Goal: Task Accomplishment & Management: Use online tool/utility

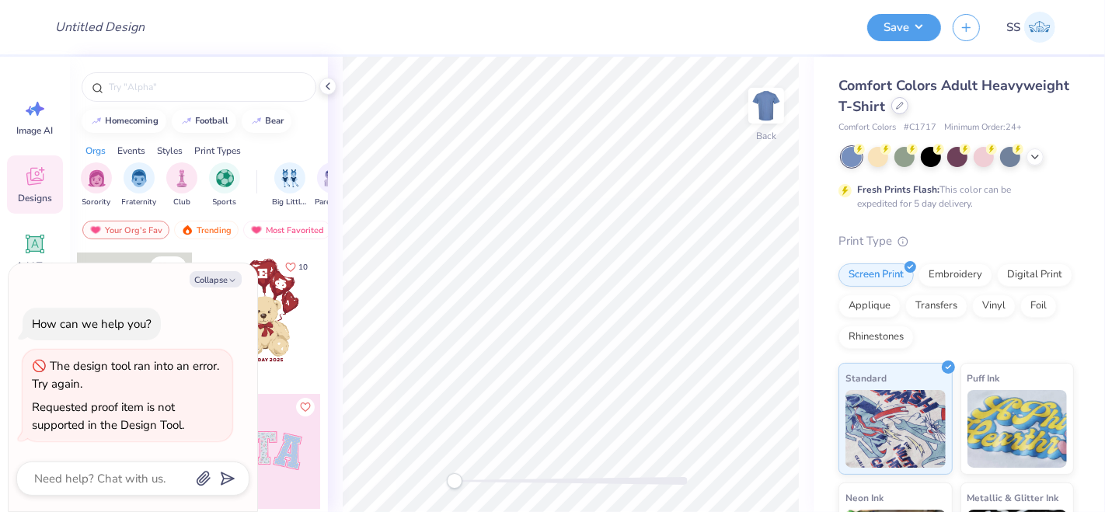
click at [909, 105] on div at bounding box center [900, 105] width 17 height 17
type textarea "x"
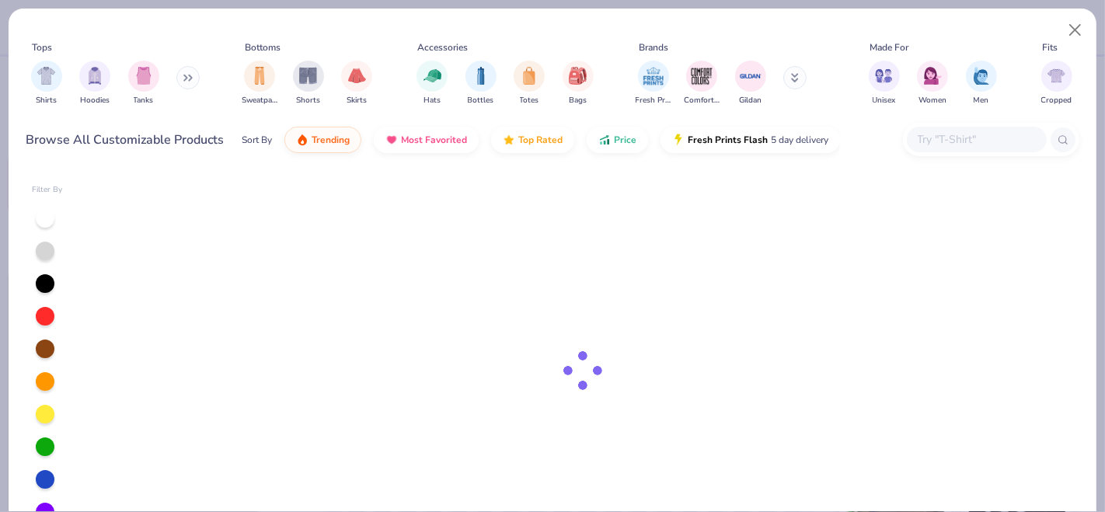
click at [957, 143] on input "text" at bounding box center [976, 140] width 120 height 18
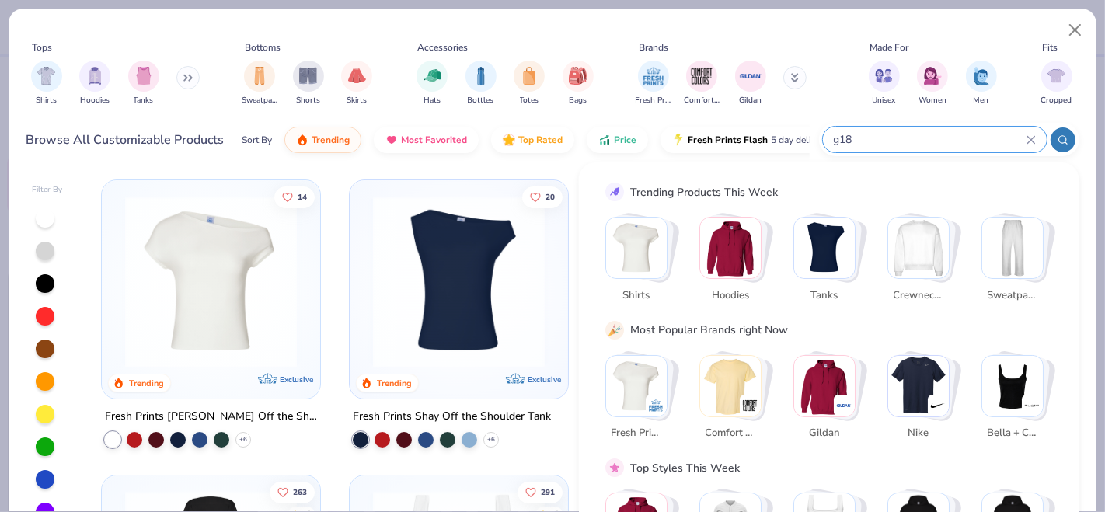
type input "g180"
type textarea "x"
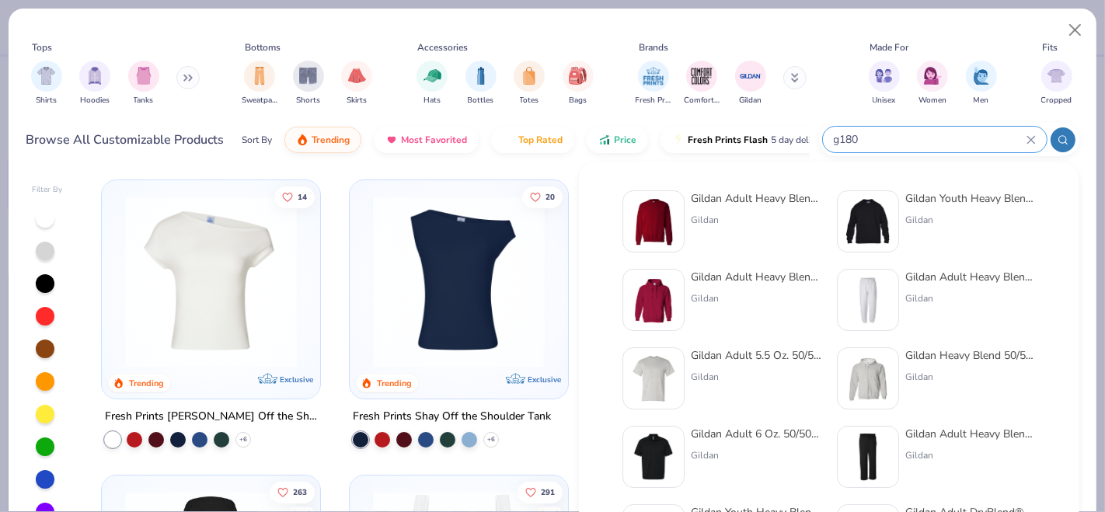
type input "g180"
click at [738, 199] on div "Gildan Adult Heavy Blend Adult 8 Oz. 50/50 Fleece Crew" at bounding box center [756, 198] width 131 height 16
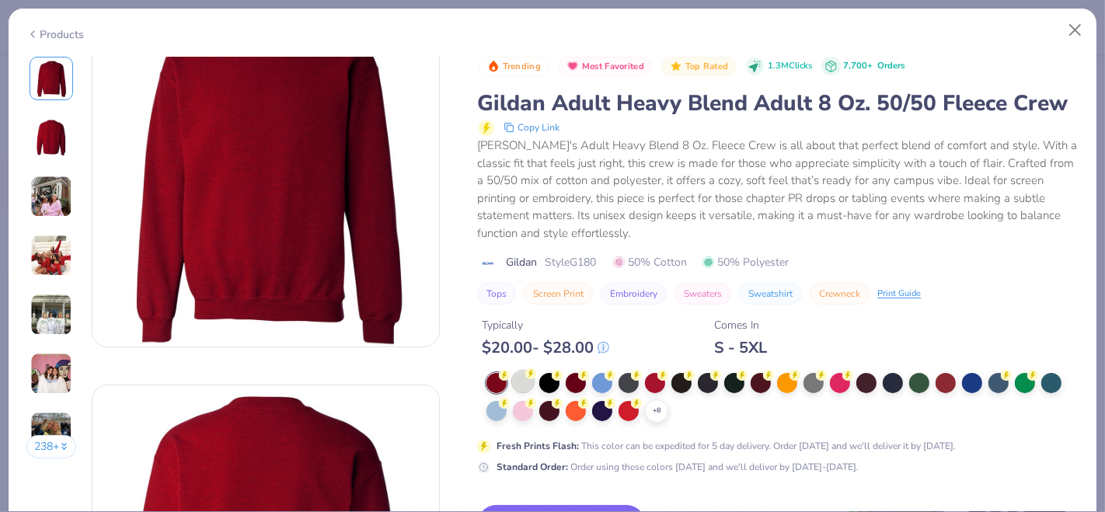
scroll to position [86, 0]
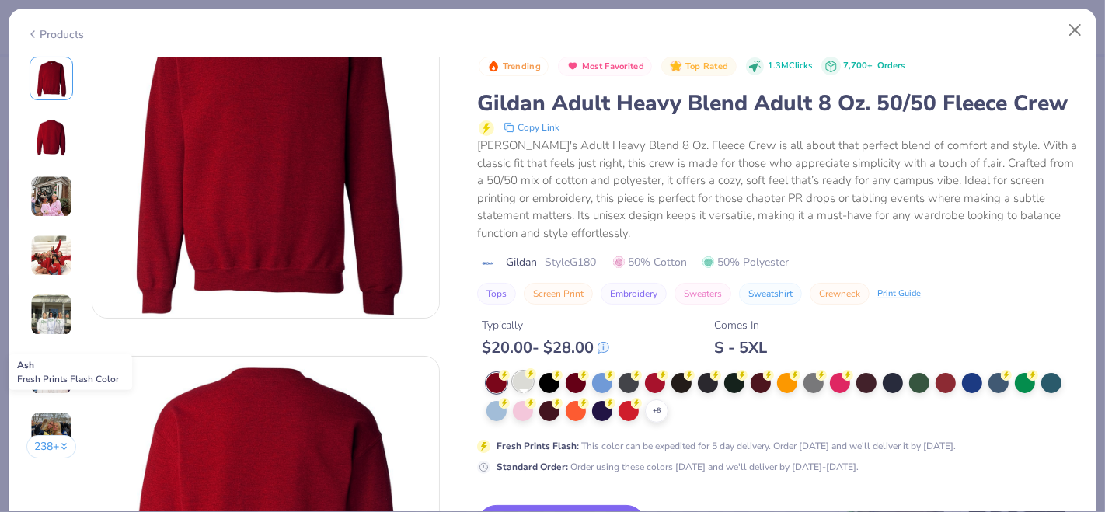
click at [525, 392] on div at bounding box center [523, 382] width 20 height 20
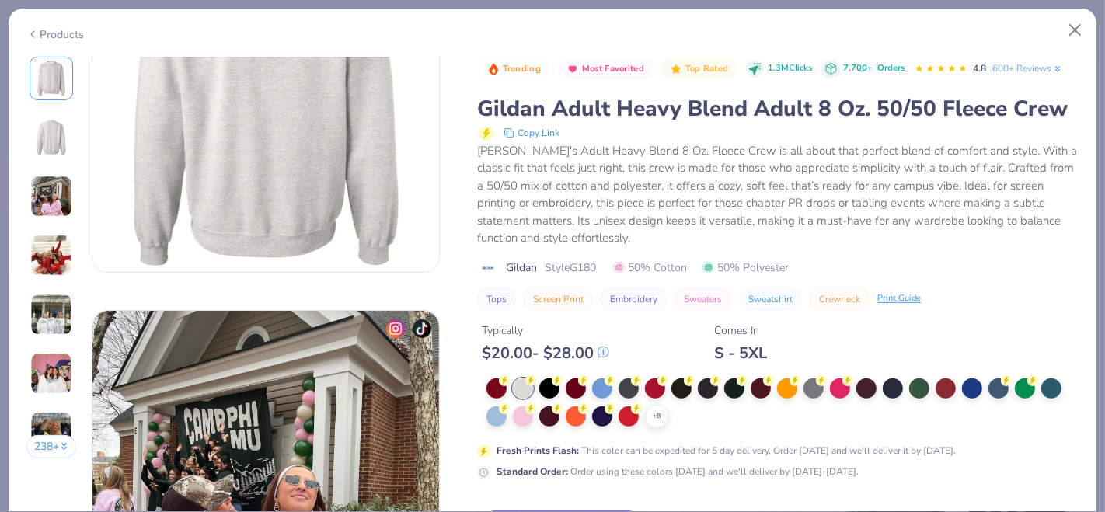
scroll to position [2400, 0]
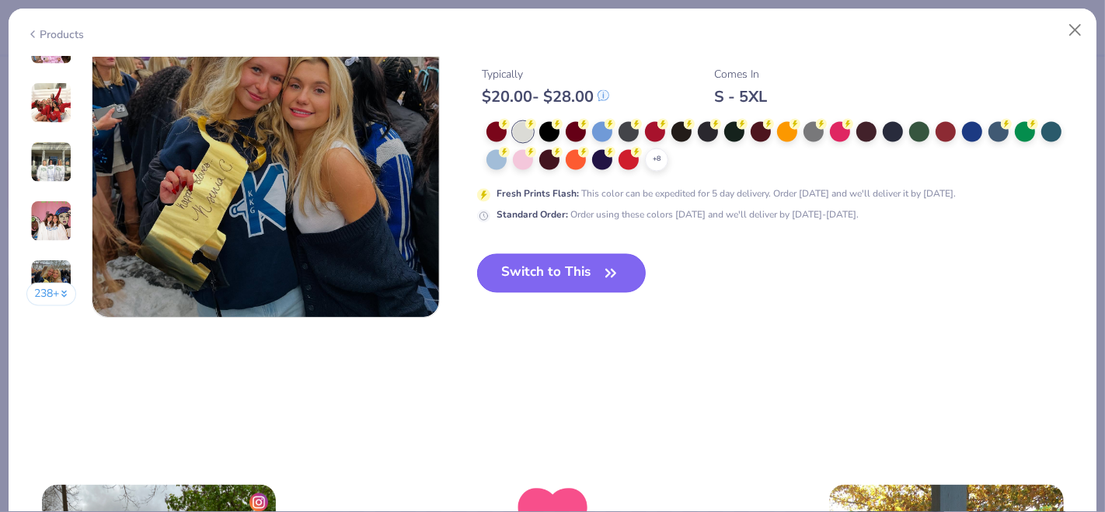
click at [573, 260] on button "Switch to This" at bounding box center [561, 273] width 169 height 39
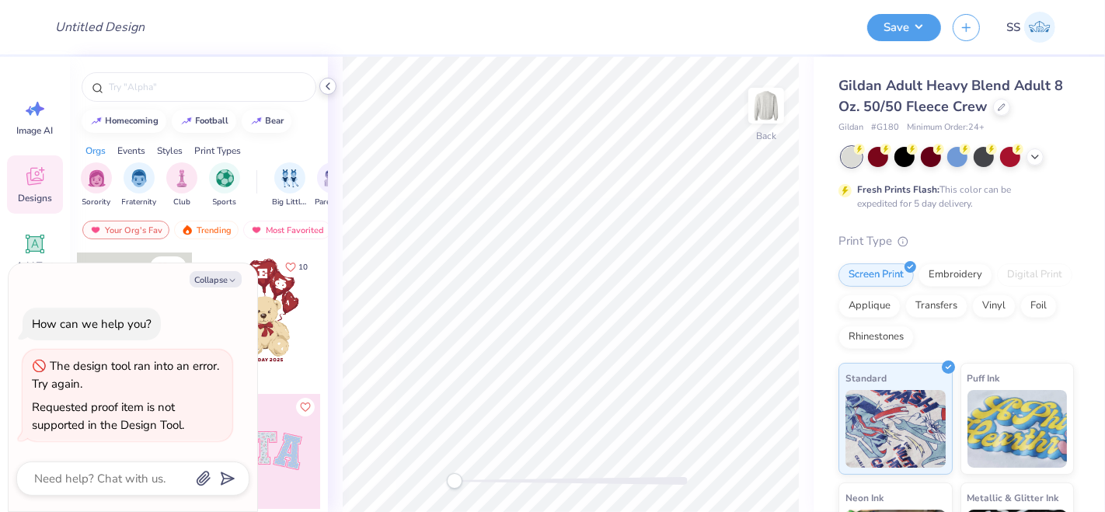
click at [322, 86] on icon at bounding box center [328, 86] width 12 height 12
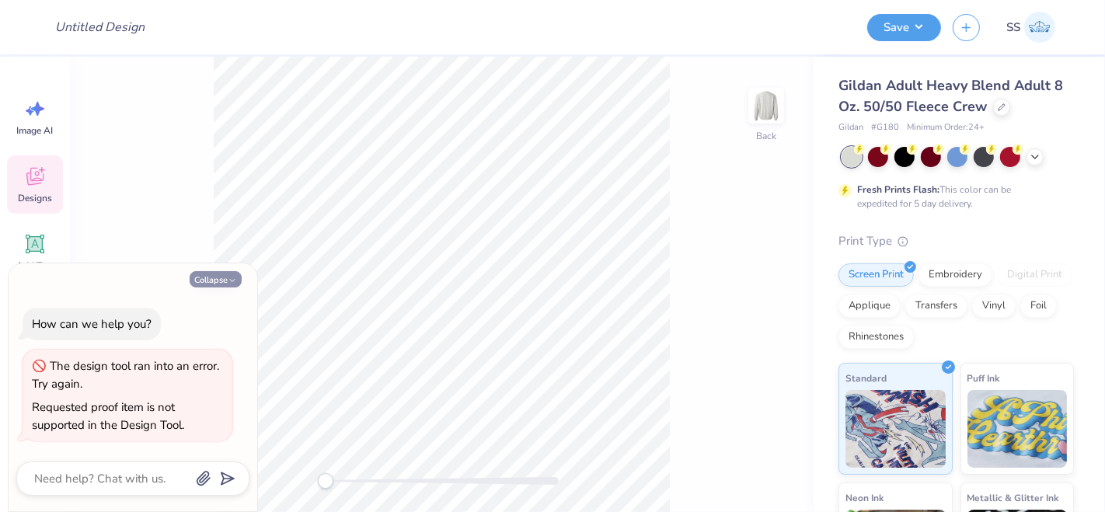
click at [225, 277] on button "Collapse" at bounding box center [216, 279] width 52 height 16
type textarea "x"
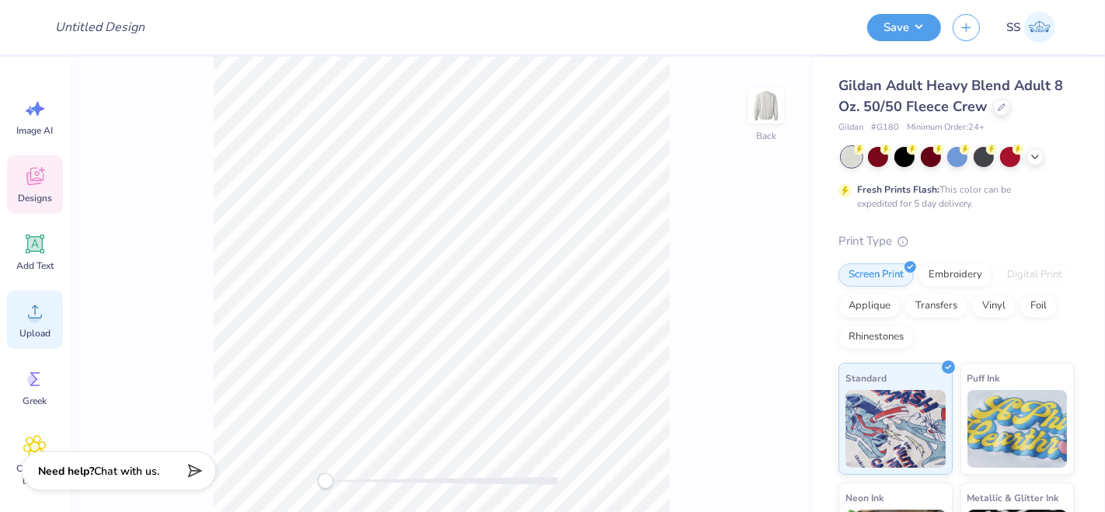
click at [40, 327] on span "Upload" at bounding box center [34, 333] width 31 height 12
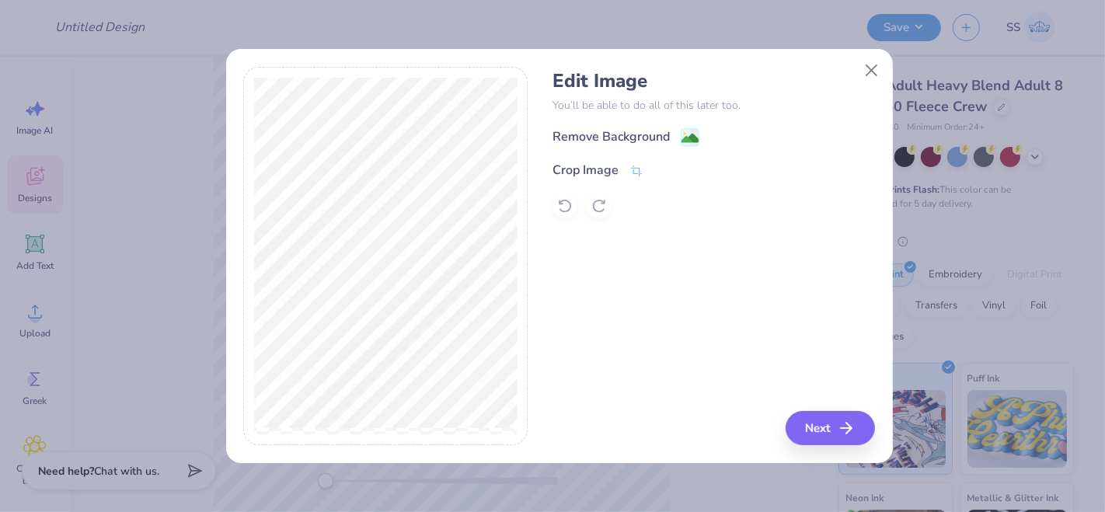
click at [689, 125] on div "Edit Image You’ll be able to do all of this later too. Remove Background Crop I…" at bounding box center [714, 144] width 323 height 148
click at [696, 138] on image at bounding box center [690, 139] width 17 height 17
click at [814, 423] on button "Next" at bounding box center [832, 428] width 89 height 34
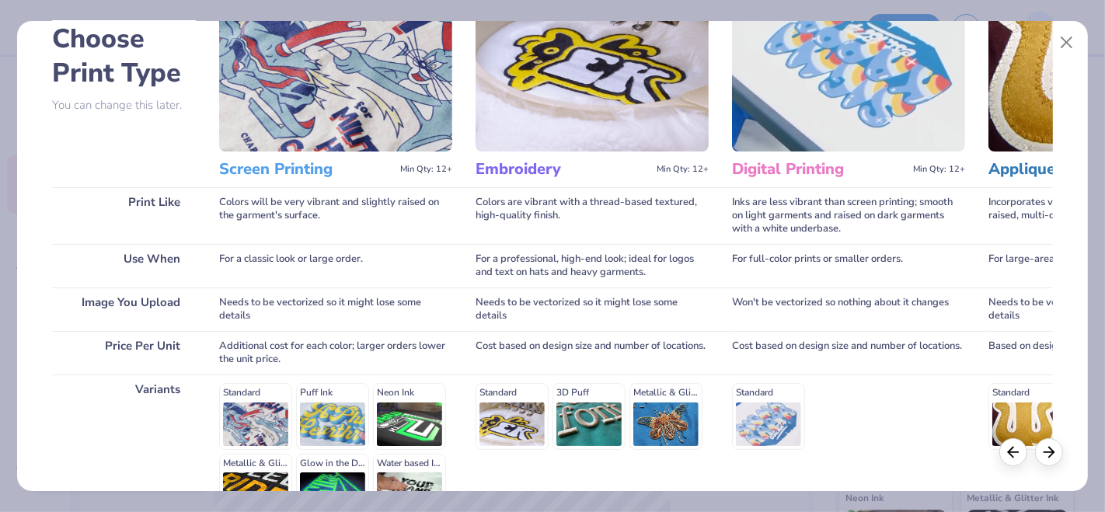
scroll to position [201, 0]
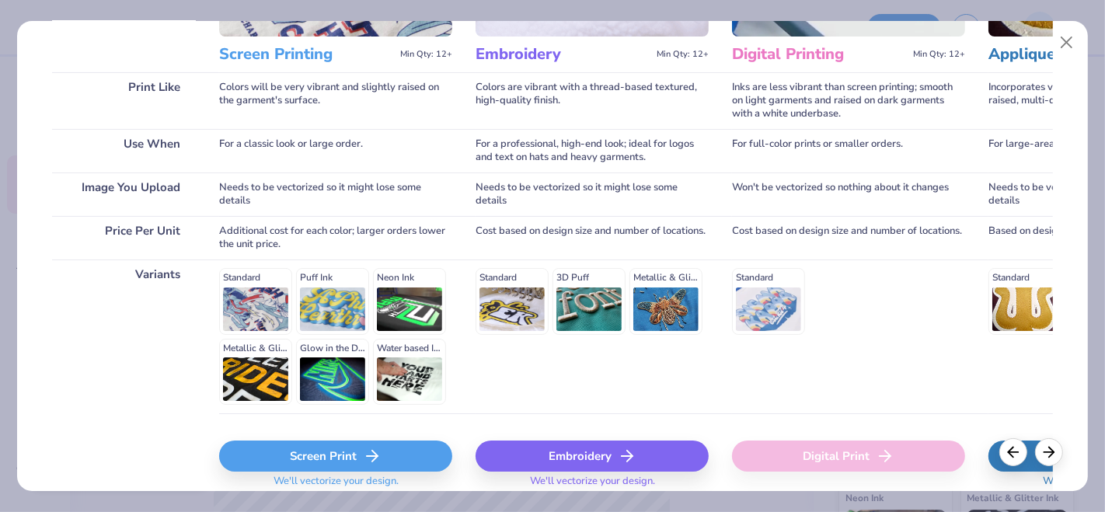
click at [253, 443] on div "Screen Print" at bounding box center [335, 456] width 233 height 31
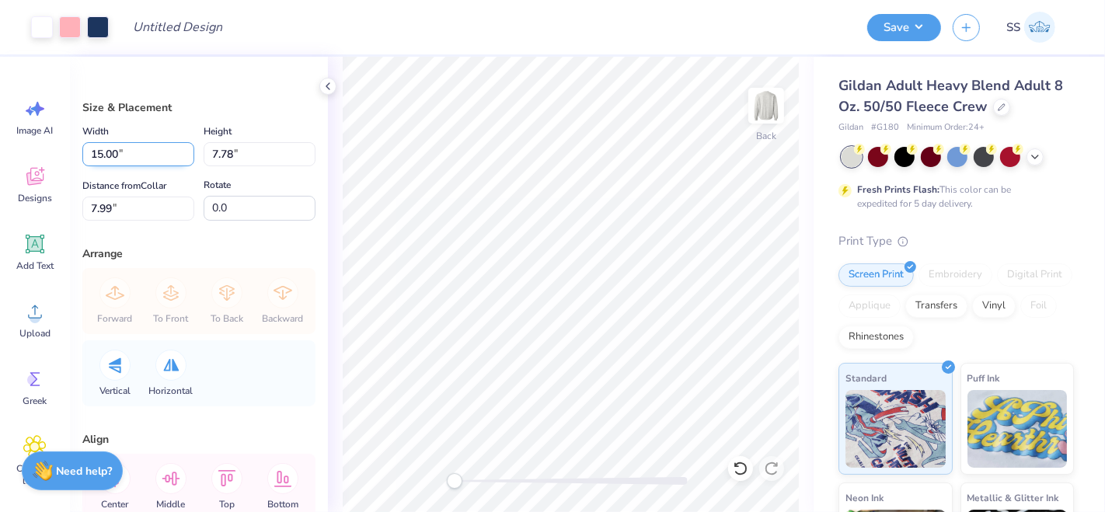
click at [103, 151] on input "15.00" at bounding box center [138, 154] width 112 height 24
type input "11.00"
type input "5.70"
type input "9.02"
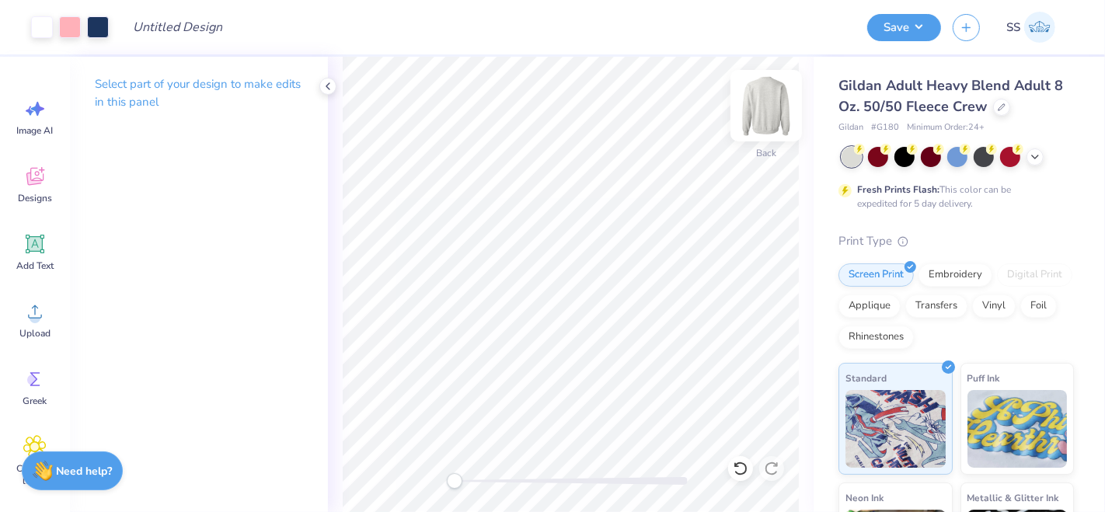
click at [767, 113] on img at bounding box center [766, 106] width 62 height 62
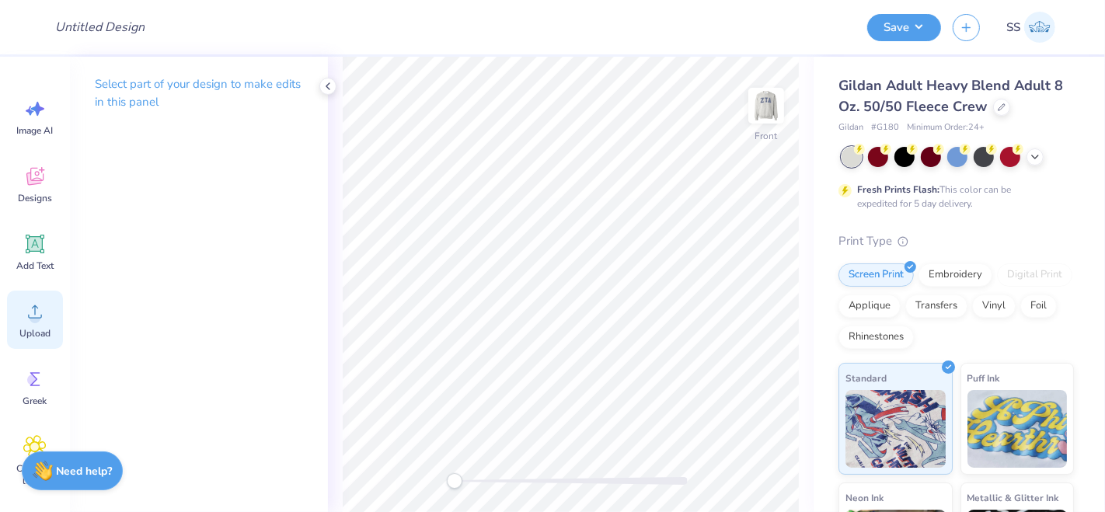
click at [26, 303] on icon at bounding box center [34, 311] width 23 height 23
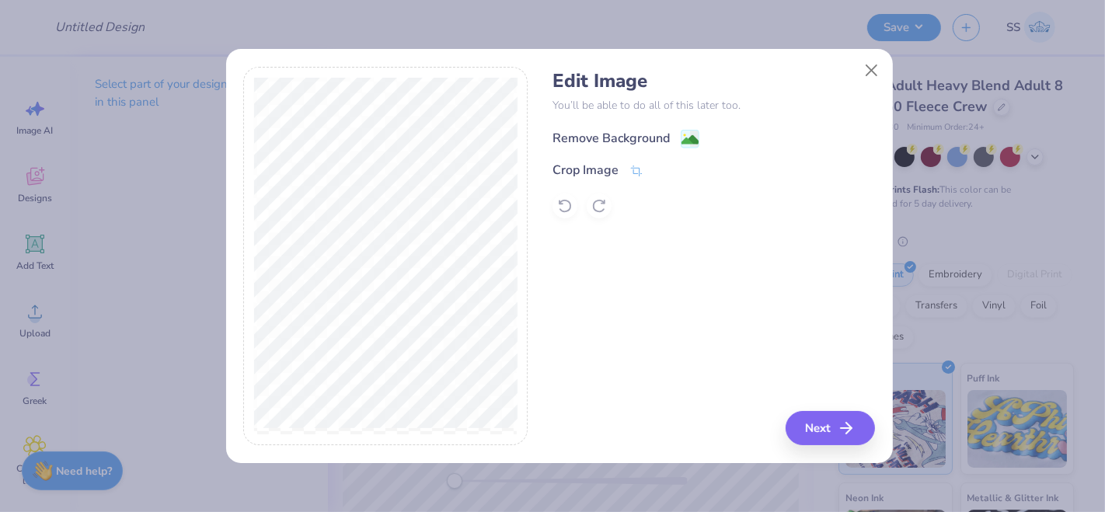
click at [694, 136] on image at bounding box center [690, 139] width 17 height 17
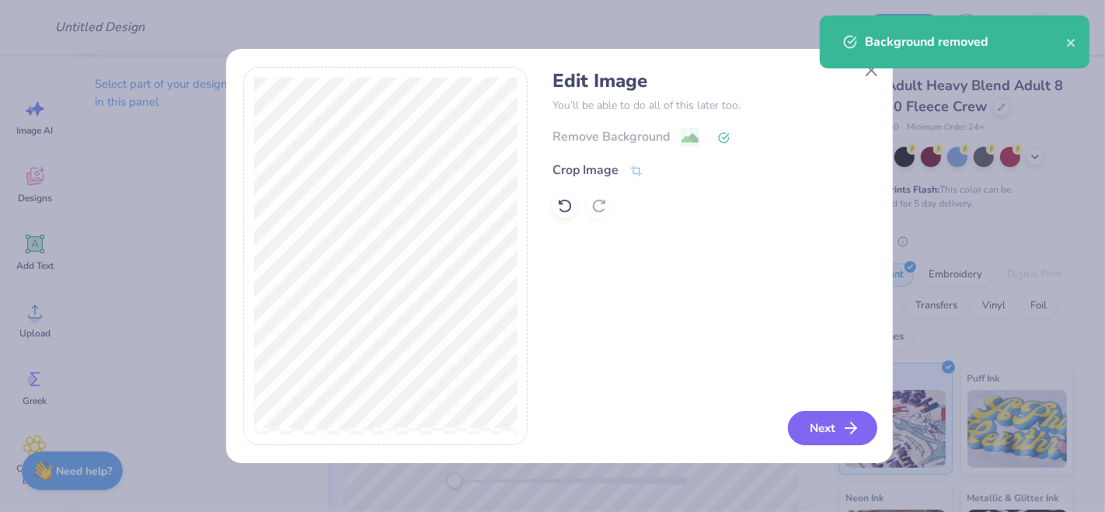
click at [843, 428] on icon "button" at bounding box center [851, 428] width 19 height 19
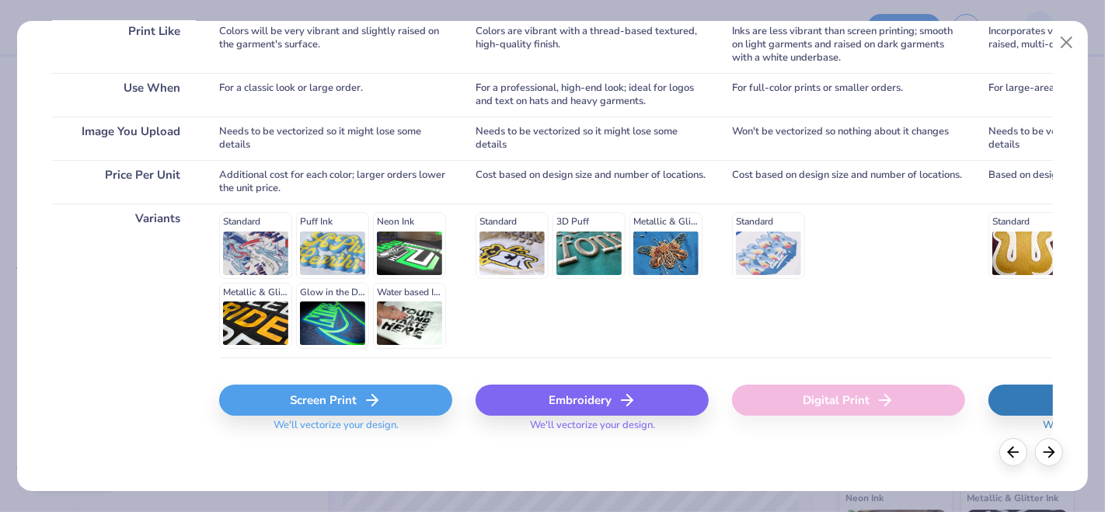
scroll to position [261, 0]
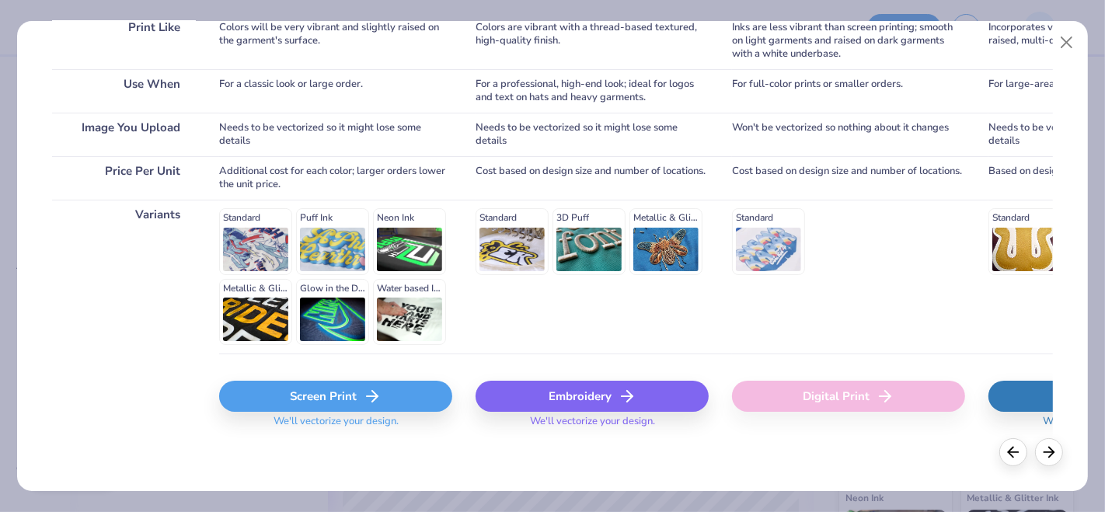
click at [330, 403] on div "Screen Print" at bounding box center [335, 396] width 233 height 31
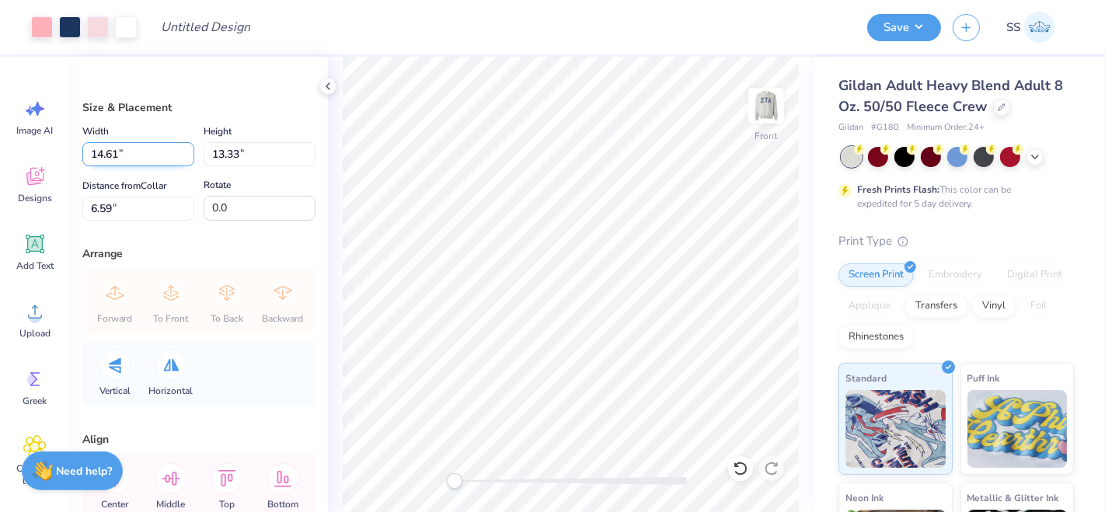
drag, startPoint x: 123, startPoint y: 162, endPoint x: 96, endPoint y: 159, distance: 26.7
click at [96, 159] on input "14.61" at bounding box center [138, 154] width 112 height 24
type input "11.00"
type input "10.03"
type input "8.23"
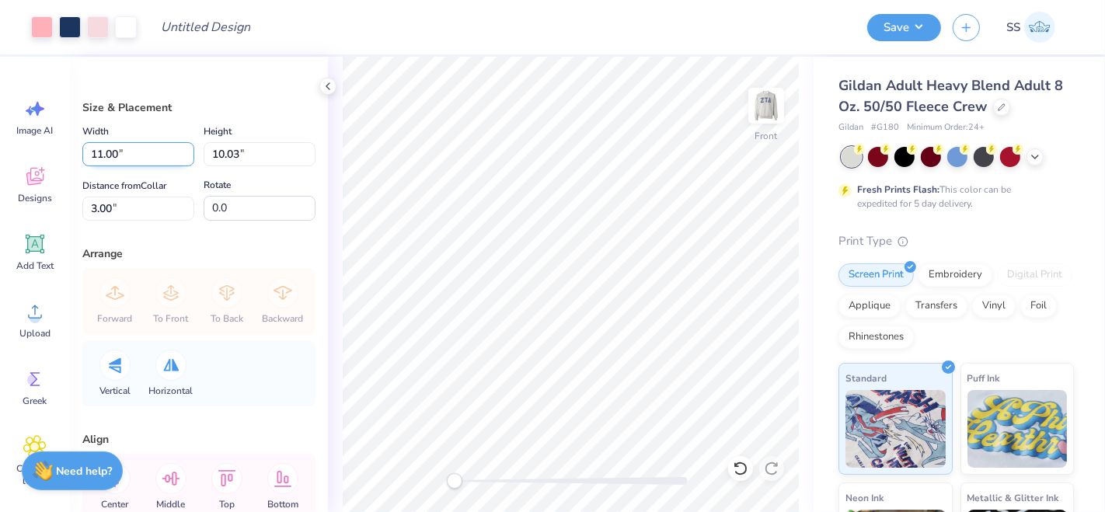
click at [109, 153] on input "11.00" at bounding box center [138, 154] width 112 height 24
type input "11.50"
type input "10.49"
type input "2.77"
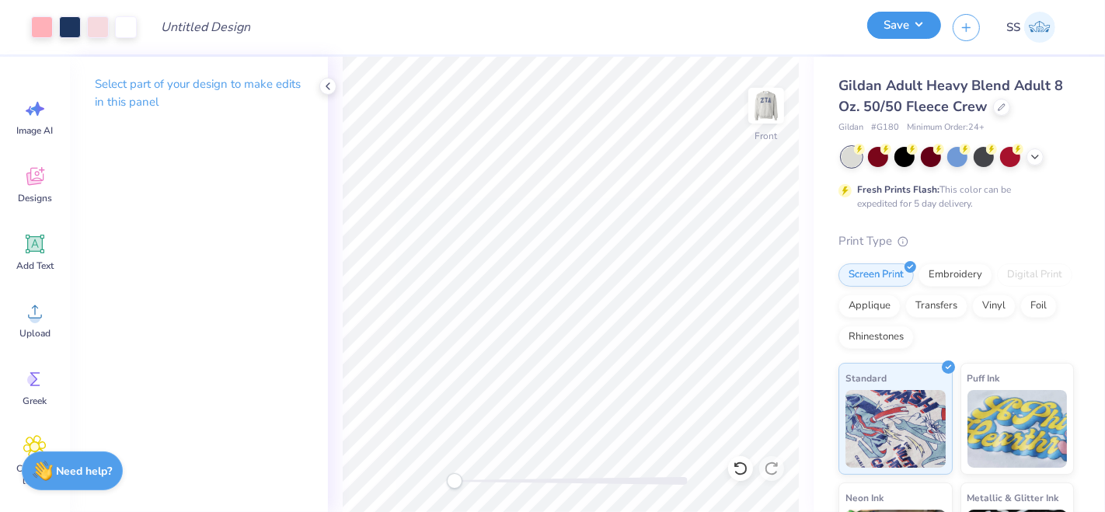
click at [922, 30] on button "Save" at bounding box center [904, 25] width 74 height 27
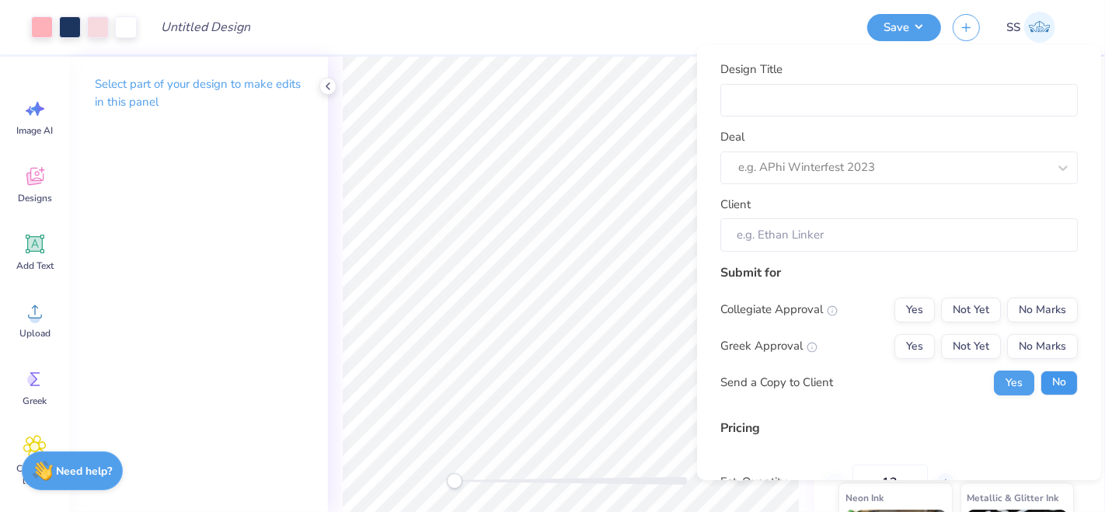
click at [1048, 374] on button "No" at bounding box center [1059, 382] width 37 height 25
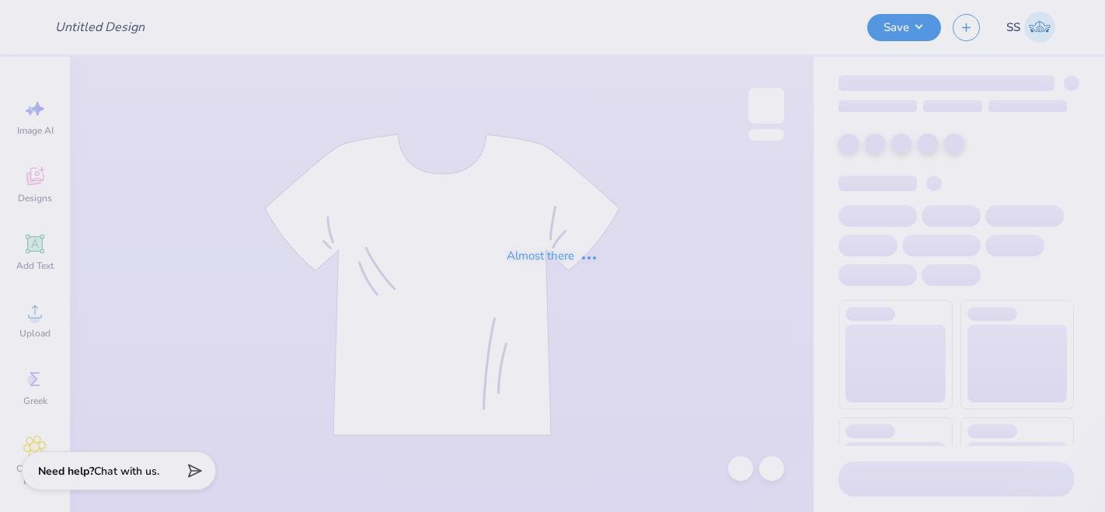
type input "maybe think pink"
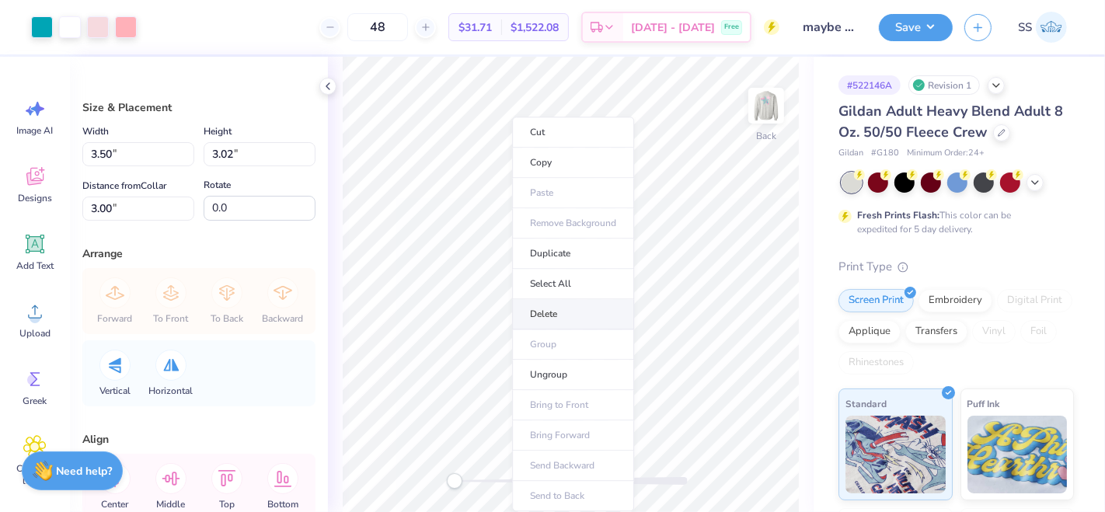
click at [564, 319] on li "Delete" at bounding box center [573, 314] width 122 height 30
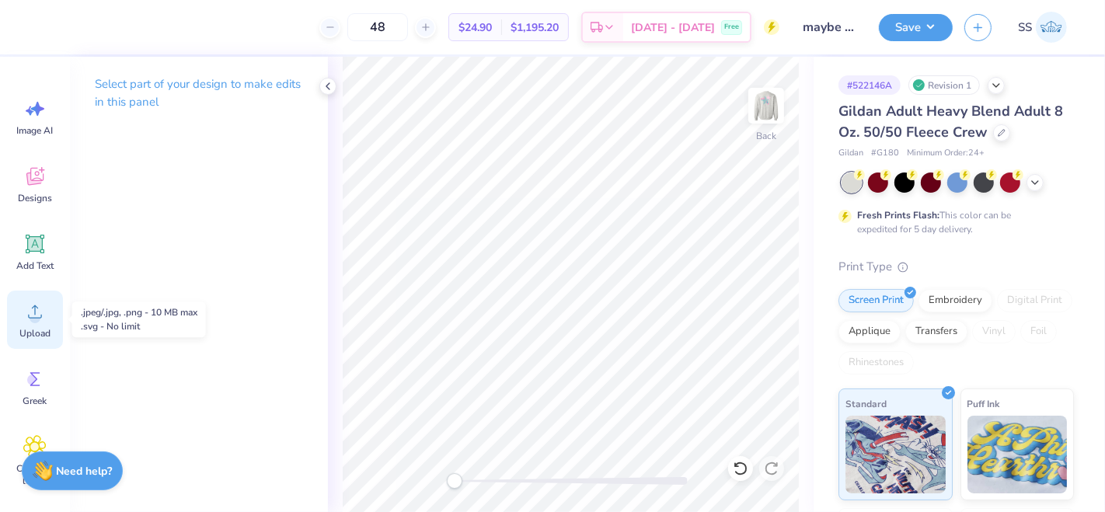
click at [29, 316] on icon at bounding box center [35, 311] width 14 height 13
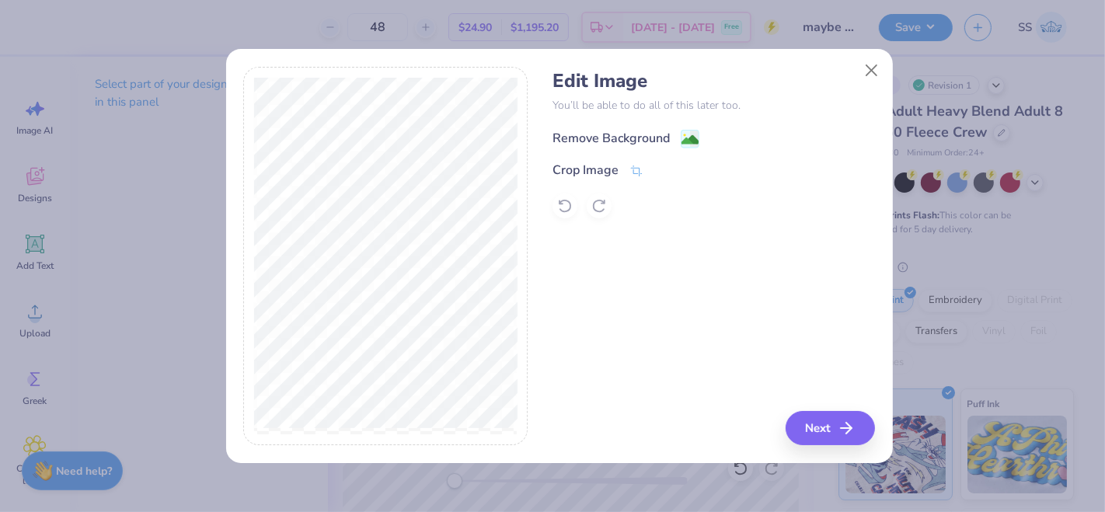
click at [691, 139] on image at bounding box center [690, 139] width 17 height 17
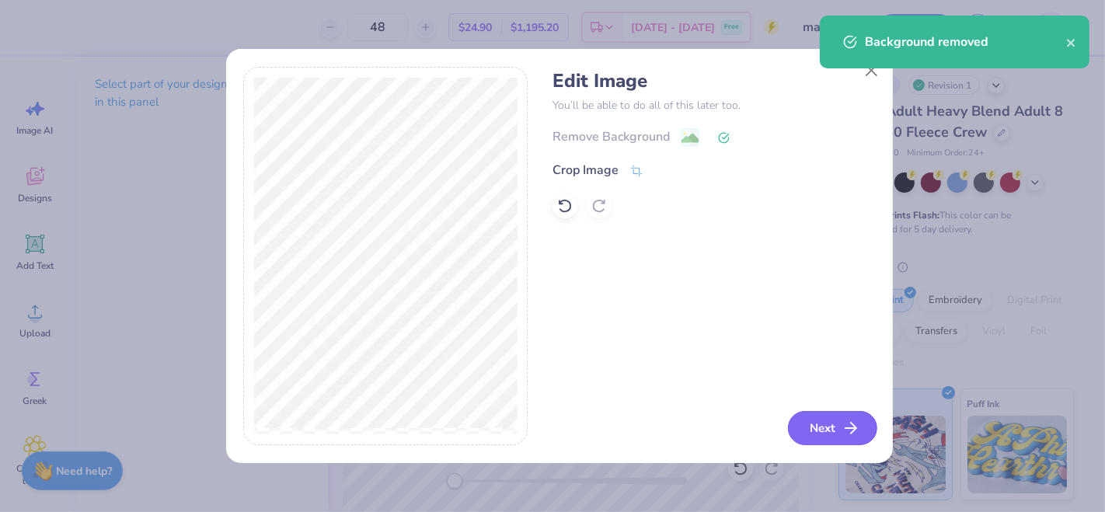
click at [824, 422] on button "Next" at bounding box center [832, 428] width 89 height 34
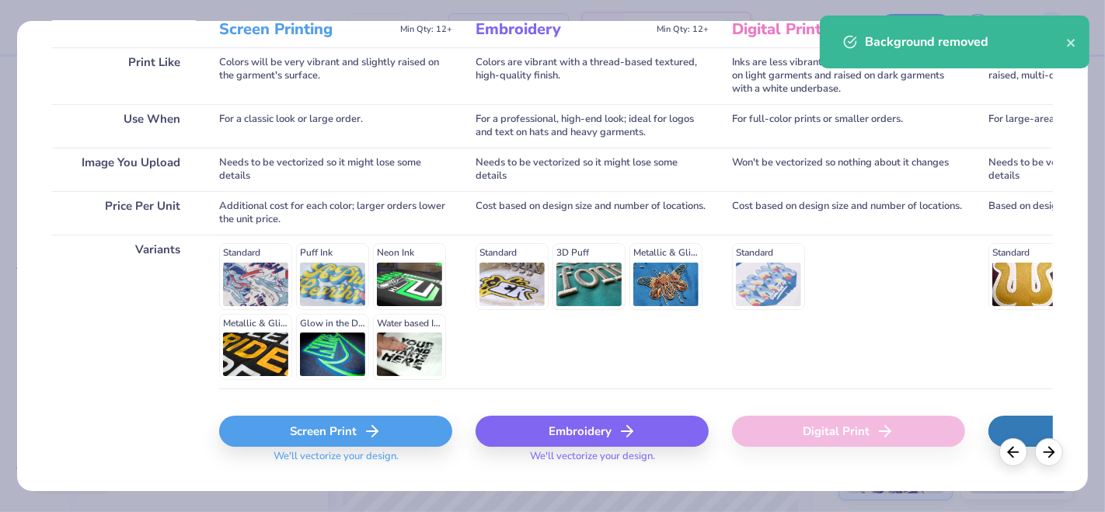
scroll to position [230, 0]
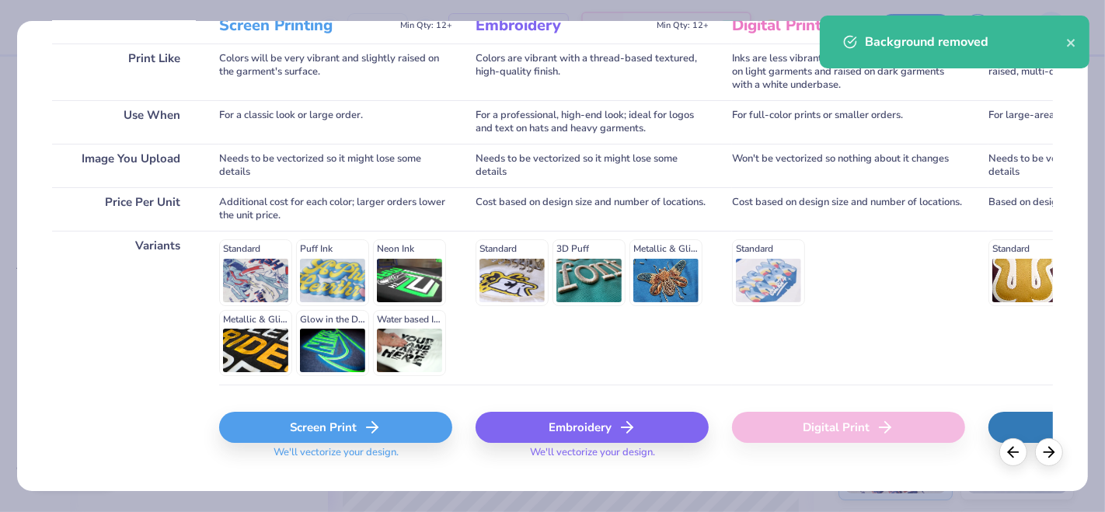
click at [312, 436] on div "Screen Print" at bounding box center [335, 427] width 233 height 31
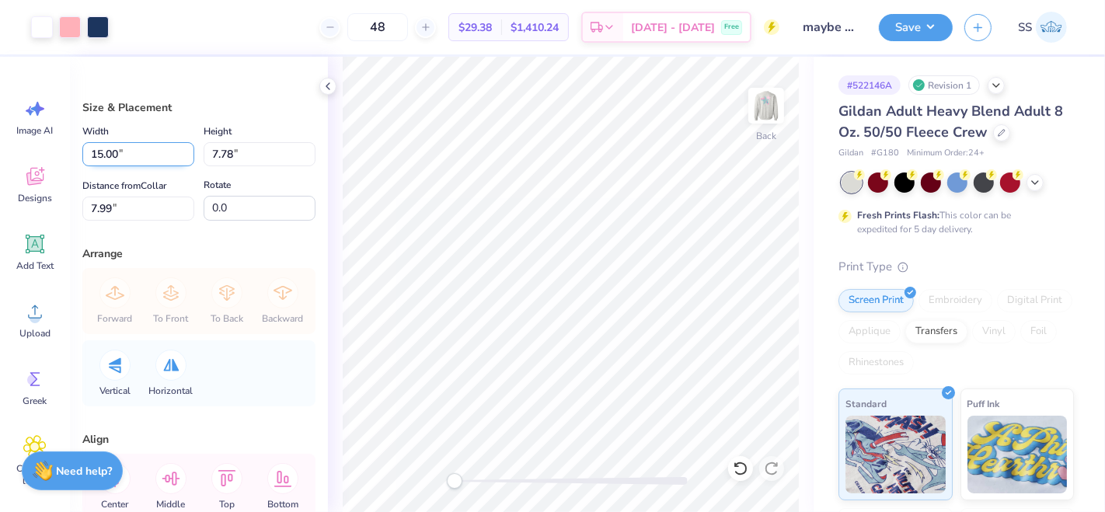
click at [97, 159] on input "15.00" at bounding box center [138, 154] width 112 height 24
type input "11.00"
type input "5.70"
type input "9.02"
drag, startPoint x: 414, startPoint y: 30, endPoint x: 386, endPoint y: 27, distance: 28.1
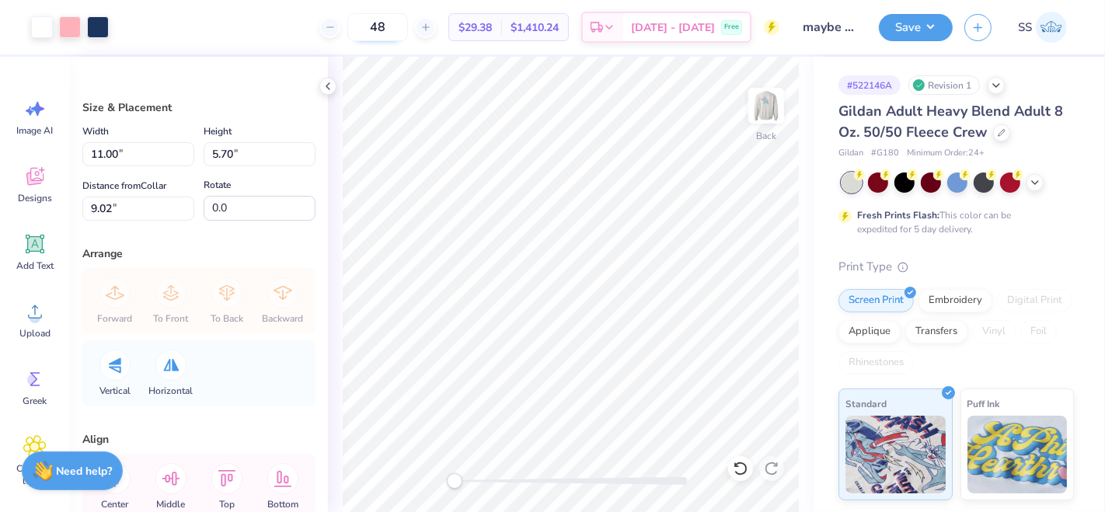
click at [386, 27] on input "48" at bounding box center [377, 27] width 61 height 28
type input "36"
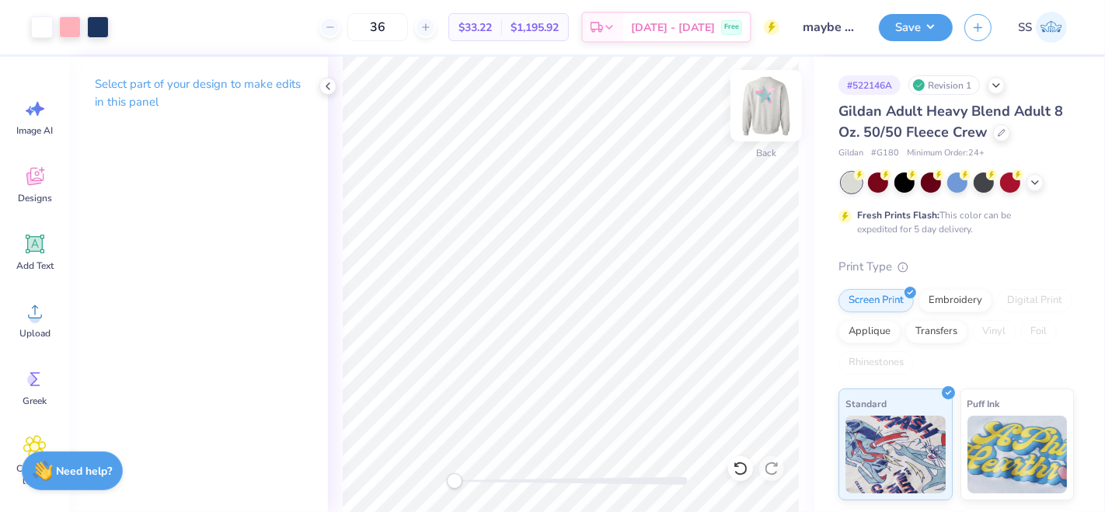
click at [768, 106] on img at bounding box center [766, 106] width 62 height 62
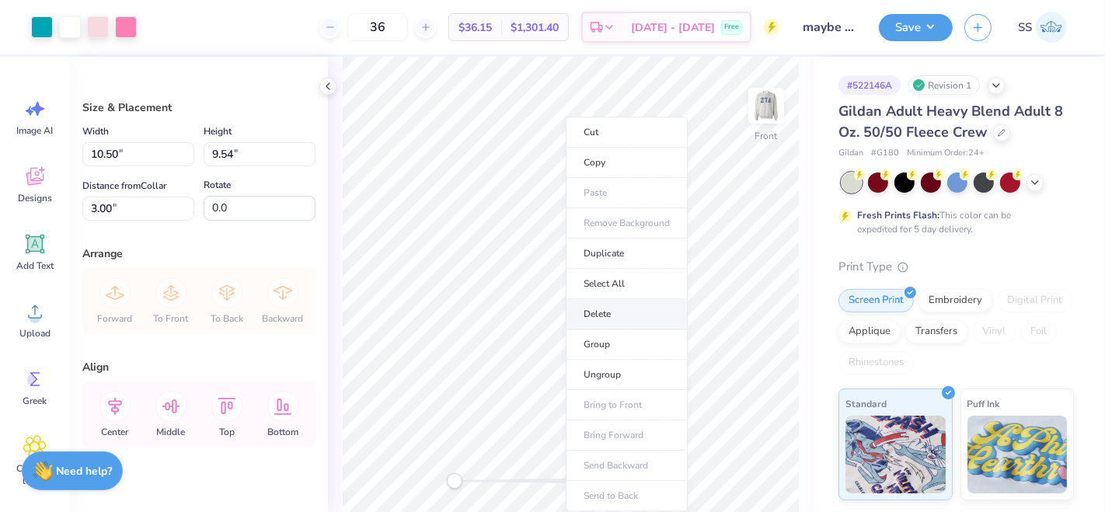
click at [608, 313] on li "Delete" at bounding box center [627, 314] width 122 height 30
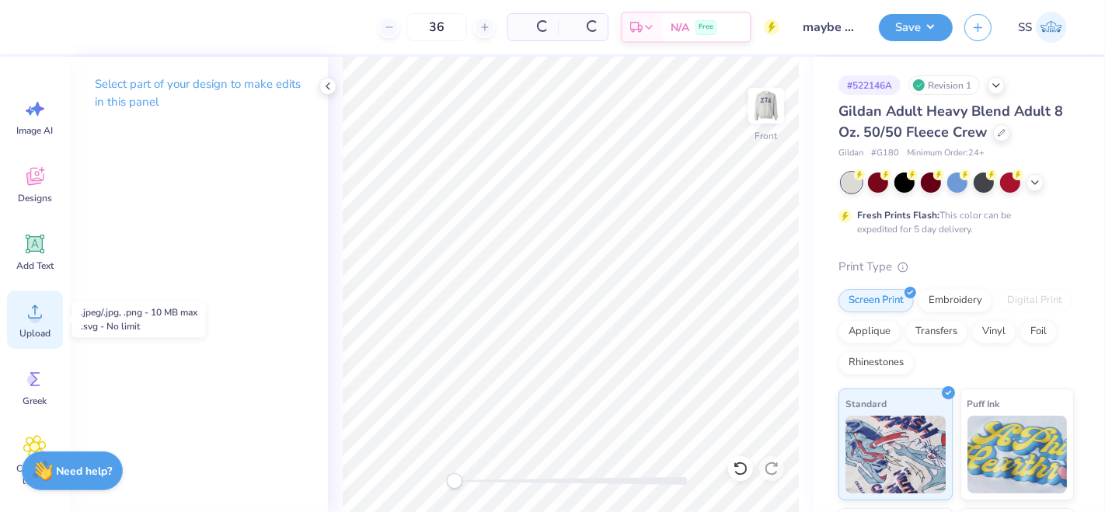
click at [26, 314] on icon at bounding box center [34, 311] width 23 height 23
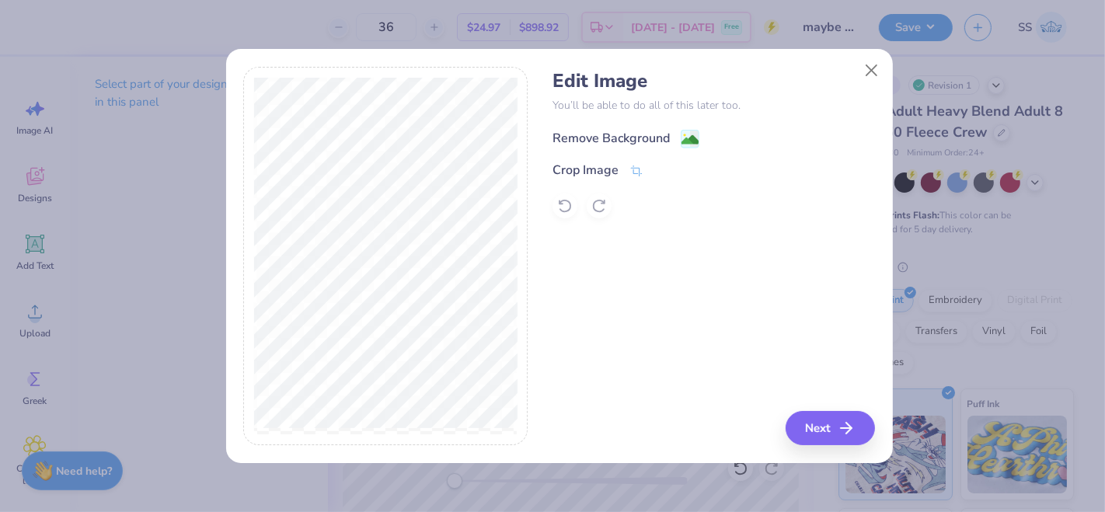
click at [688, 136] on image at bounding box center [690, 139] width 17 height 17
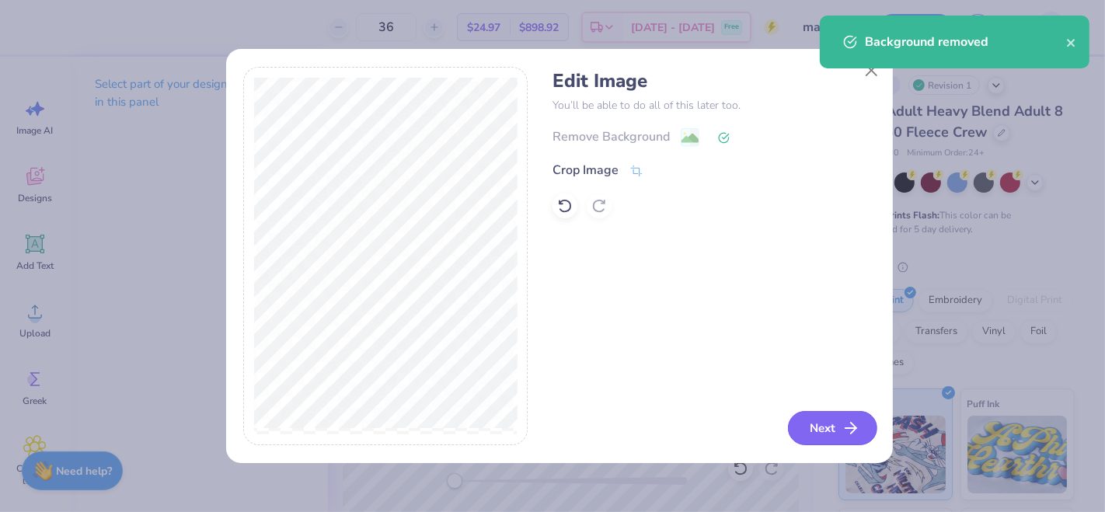
click at [814, 429] on button "Next" at bounding box center [832, 428] width 89 height 34
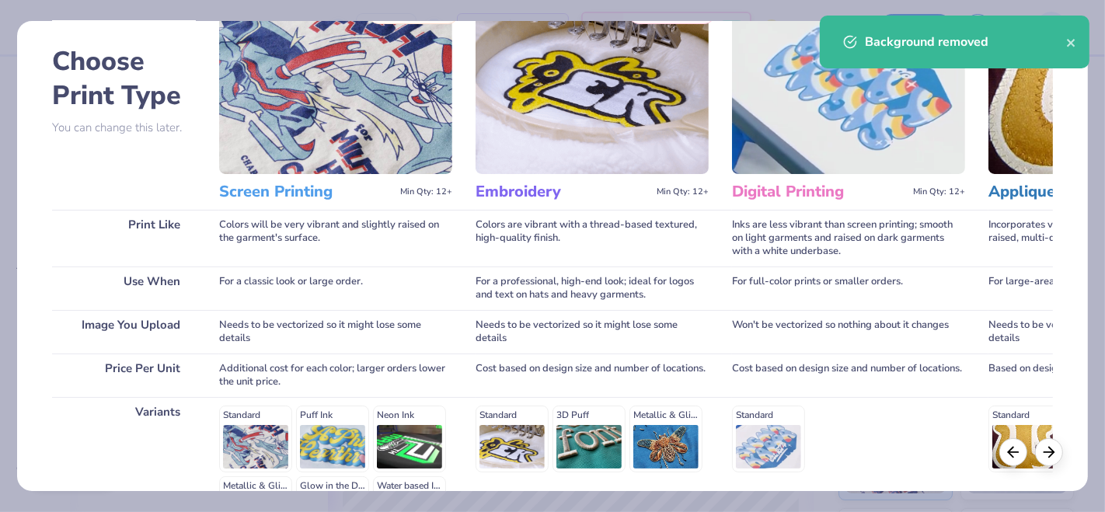
scroll to position [173, 0]
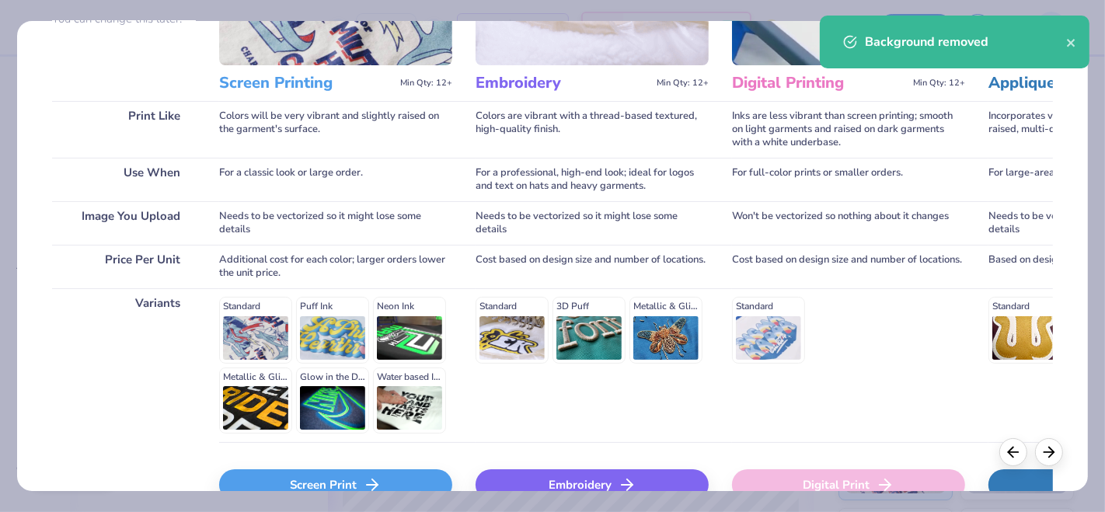
click at [303, 490] on div "Screen Print" at bounding box center [335, 484] width 233 height 31
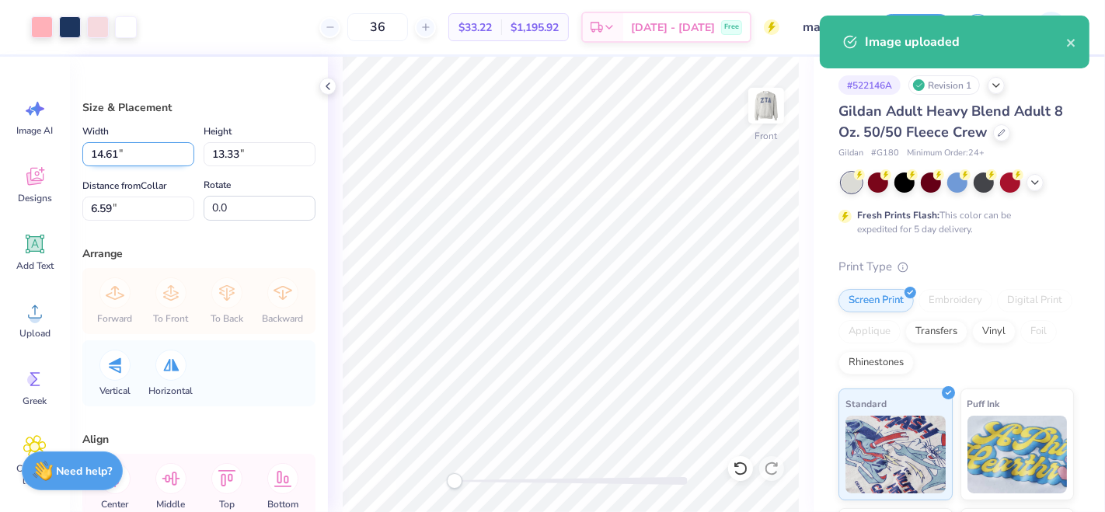
drag, startPoint x: 118, startPoint y: 160, endPoint x: 97, endPoint y: 158, distance: 21.1
click at [97, 158] on input "14.61" at bounding box center [138, 154] width 112 height 24
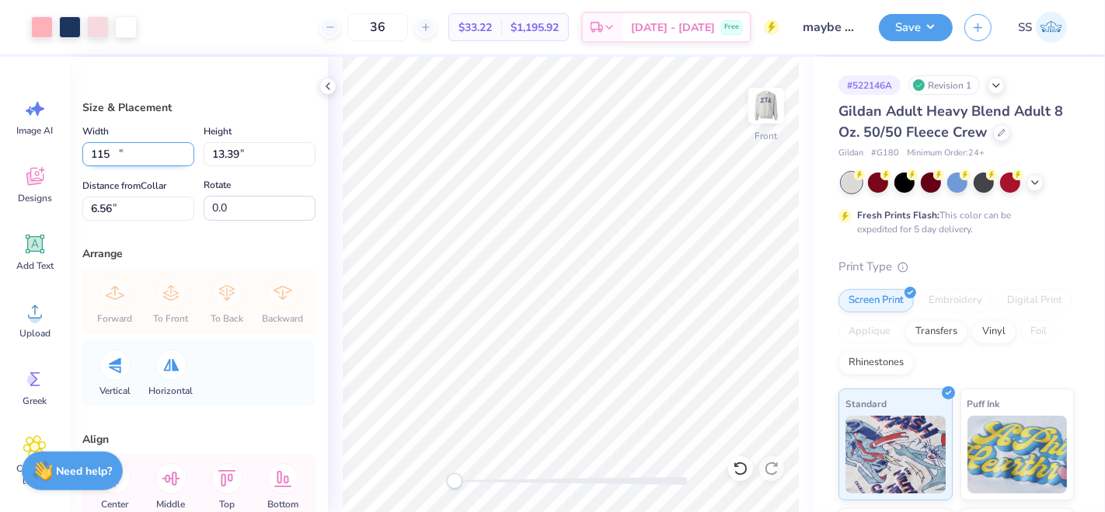
type input "14.68"
type input "13.39"
type input "6.56"
type input "11.50"
type input "10.49"
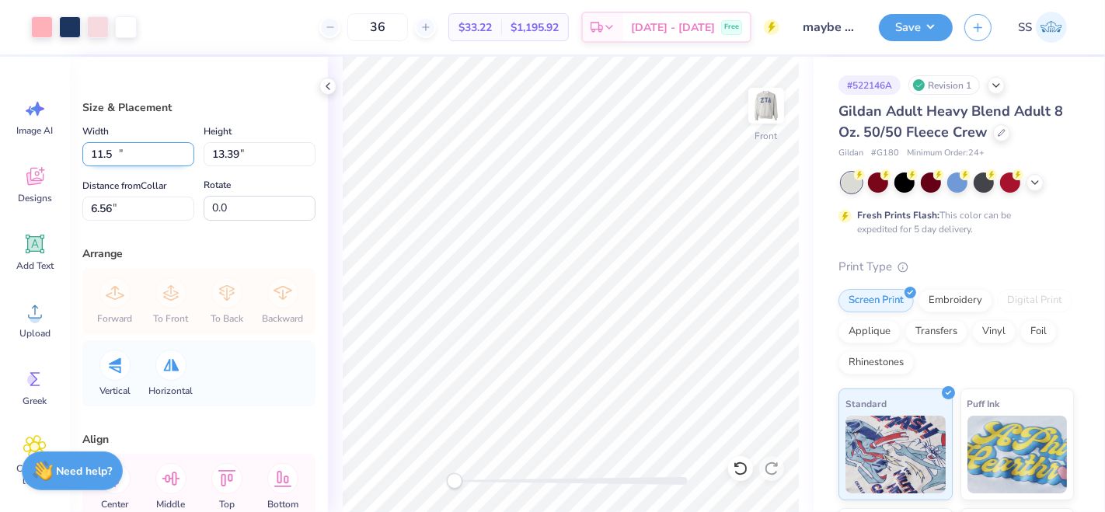
type input "8.01"
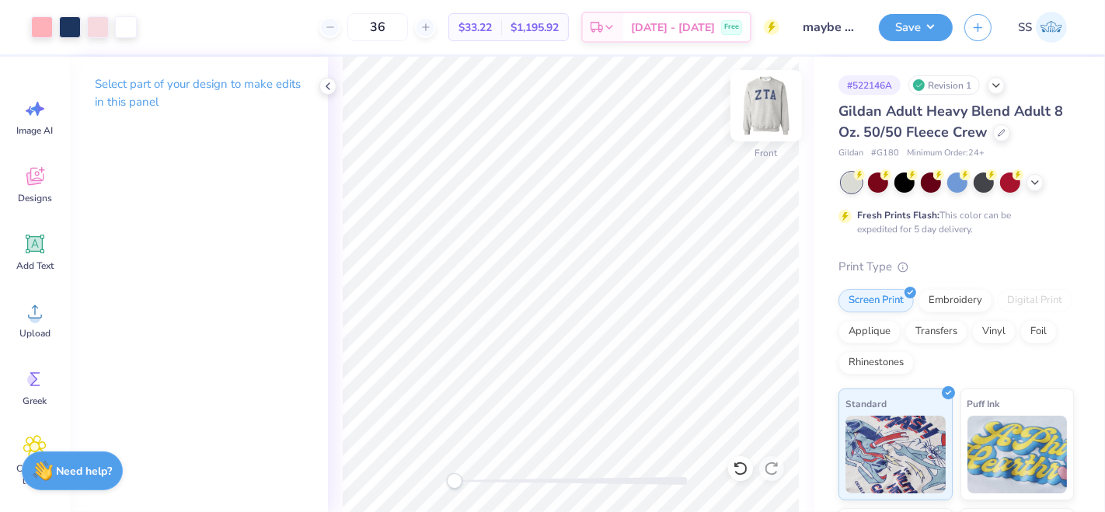
click at [755, 106] on img at bounding box center [766, 106] width 62 height 62
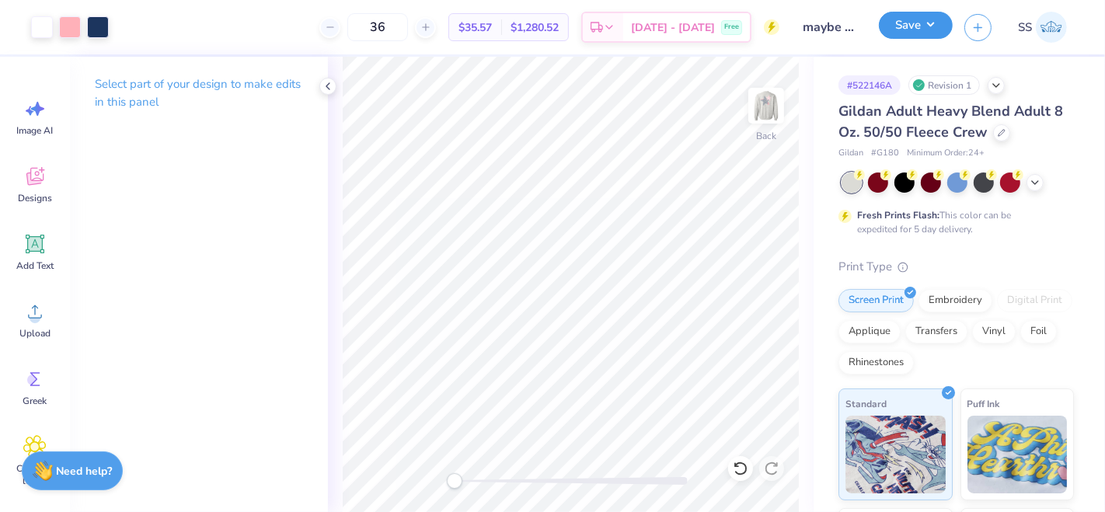
click at [923, 34] on button "Save" at bounding box center [916, 25] width 74 height 27
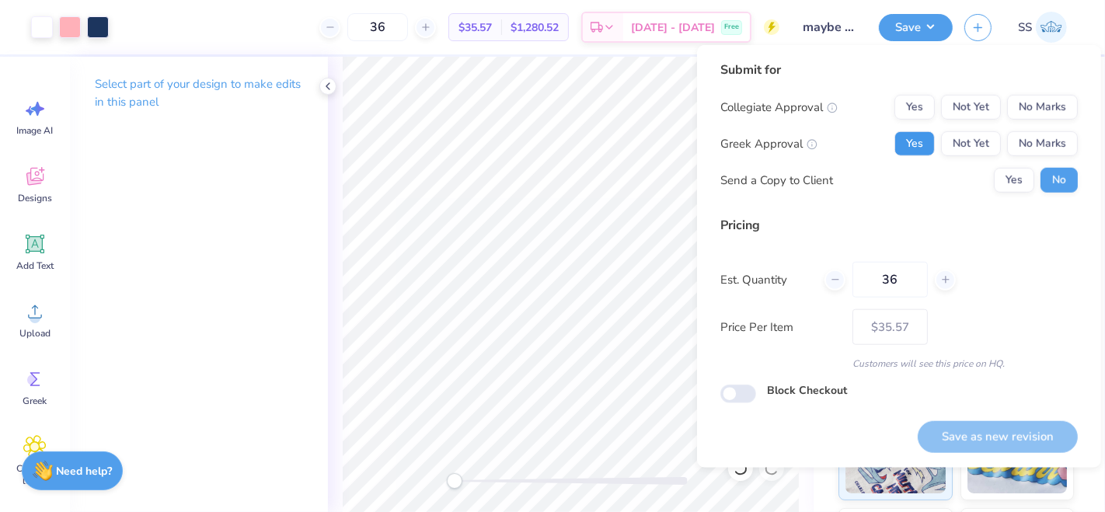
click at [919, 138] on button "Yes" at bounding box center [915, 143] width 40 height 25
click at [1038, 107] on button "No Marks" at bounding box center [1042, 107] width 71 height 25
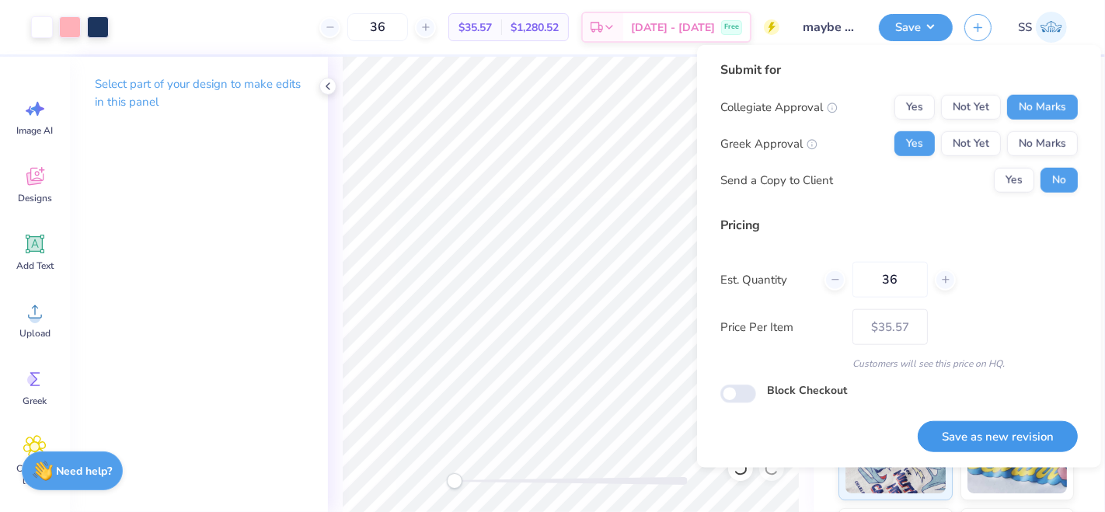
click at [986, 434] on button "Save as new revision" at bounding box center [998, 437] width 160 height 32
type input "$35.57"
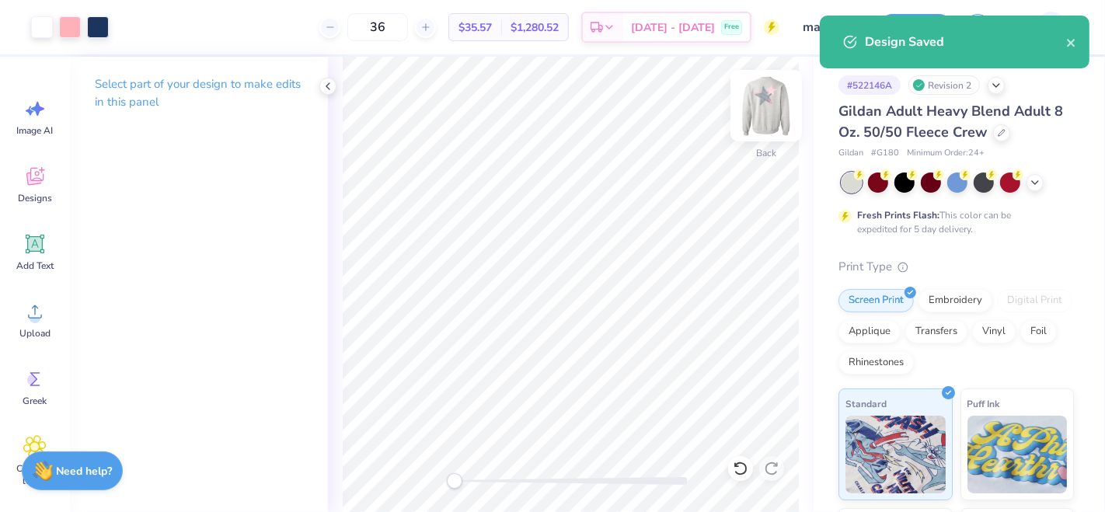
click at [771, 110] on img at bounding box center [766, 106] width 62 height 62
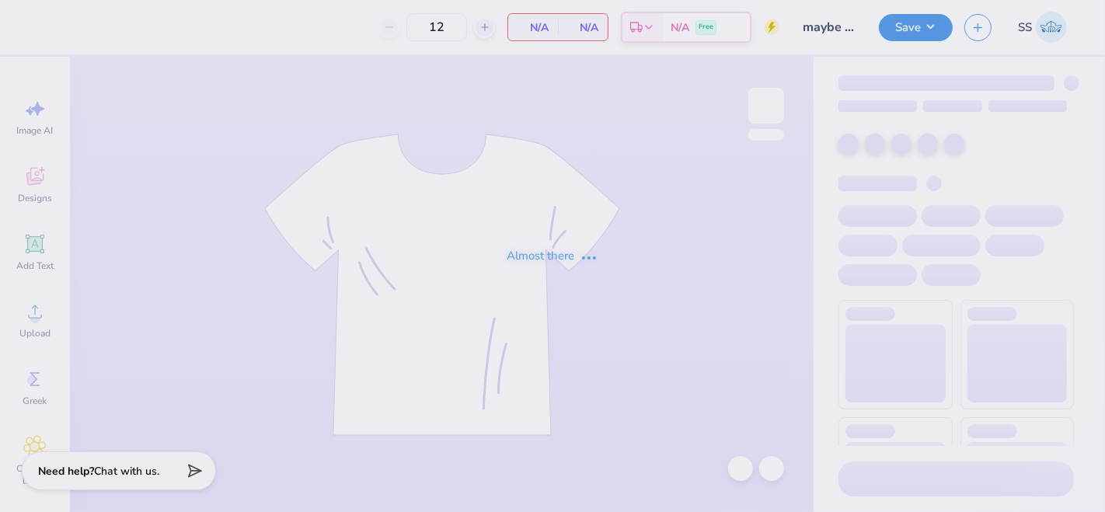
type input "maybe think pink"
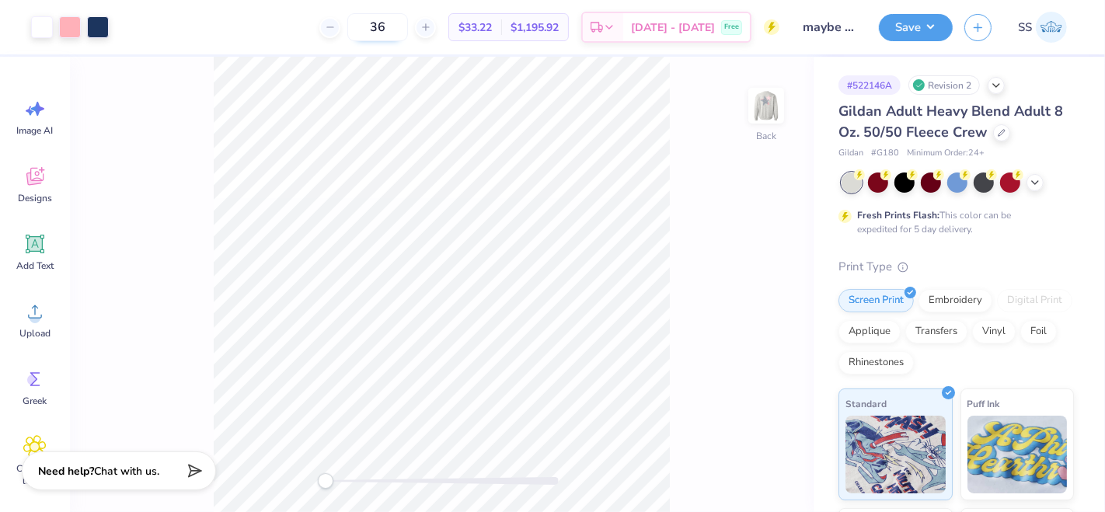
click at [408, 27] on input "36" at bounding box center [377, 27] width 61 height 28
drag, startPoint x: 416, startPoint y: 33, endPoint x: 402, endPoint y: 32, distance: 14.0
click at [402, 32] on input "35" at bounding box center [377, 27] width 61 height 28
type input "36"
click at [920, 34] on button "Save" at bounding box center [916, 25] width 74 height 27
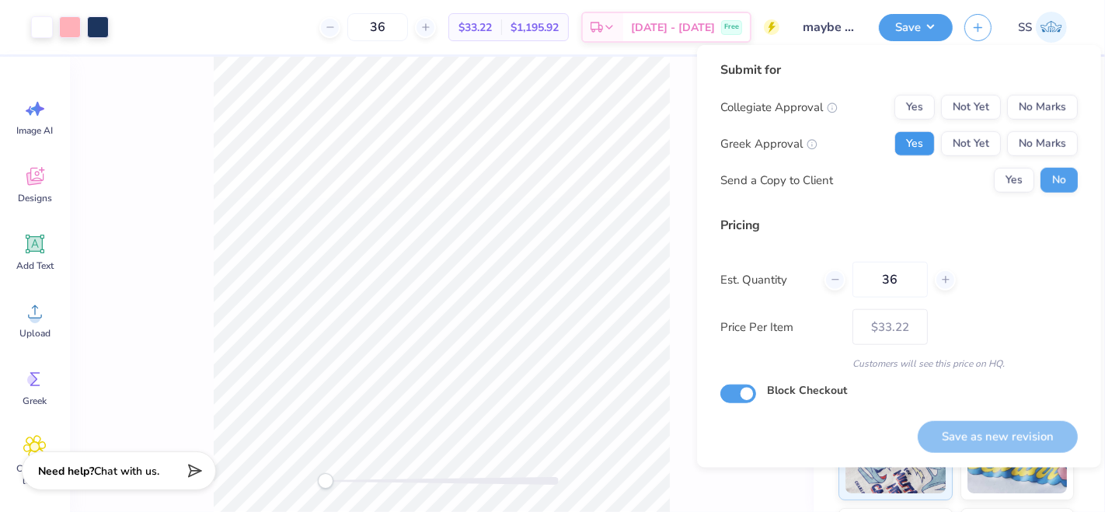
click at [923, 141] on button "Yes" at bounding box center [915, 143] width 40 height 25
click at [1033, 114] on button "No Marks" at bounding box center [1042, 107] width 71 height 25
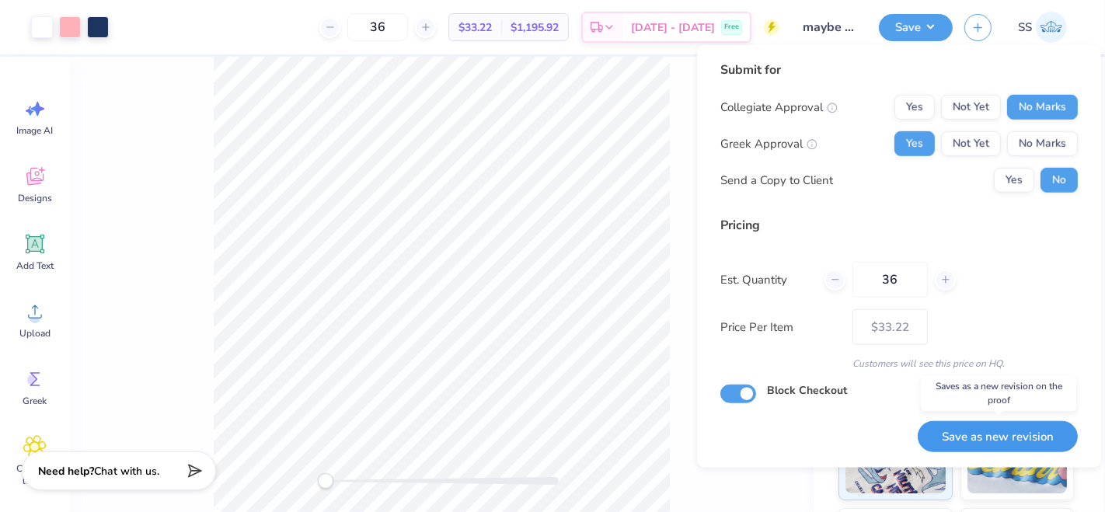
click at [981, 441] on button "Save as new revision" at bounding box center [998, 437] width 160 height 32
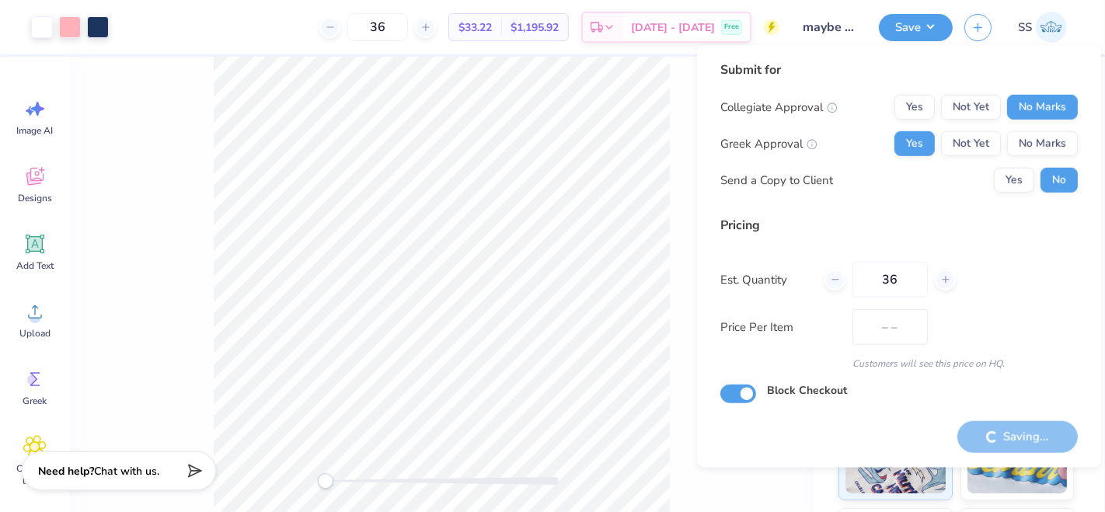
type input "$33.22"
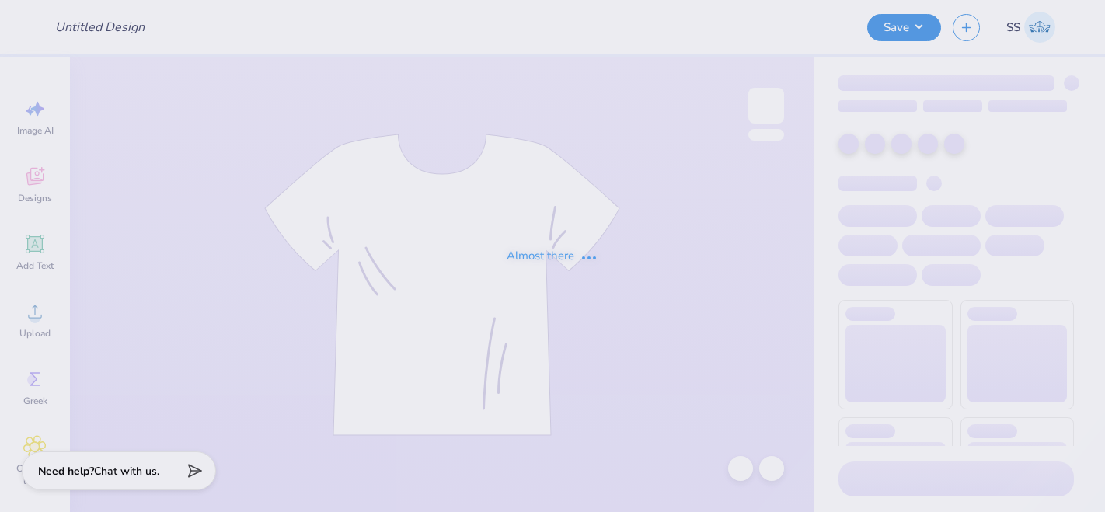
type input "[PERSON_NAME] : Rutgers, The [GEOGRAPHIC_DATA][US_STATE]: New"
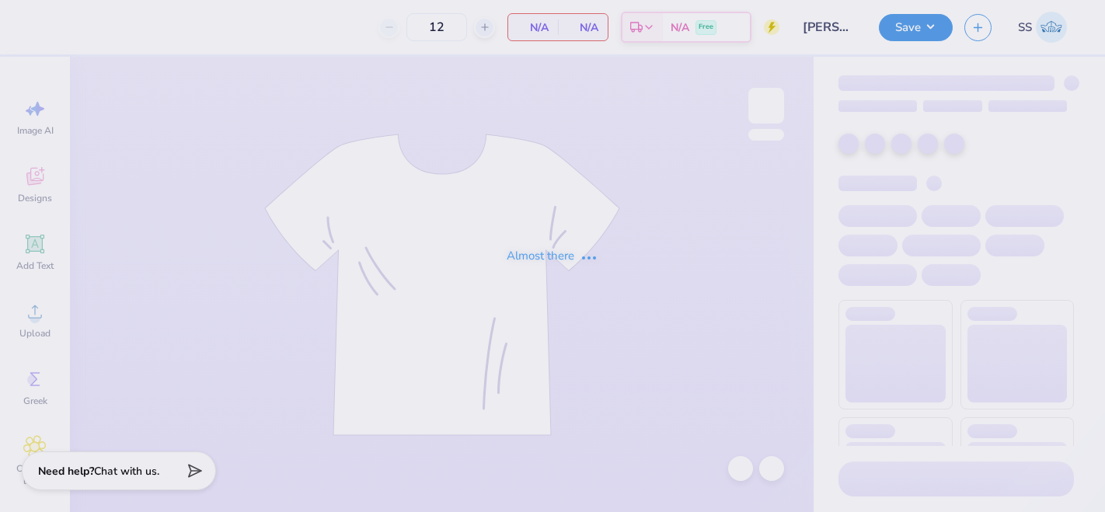
type input "24"
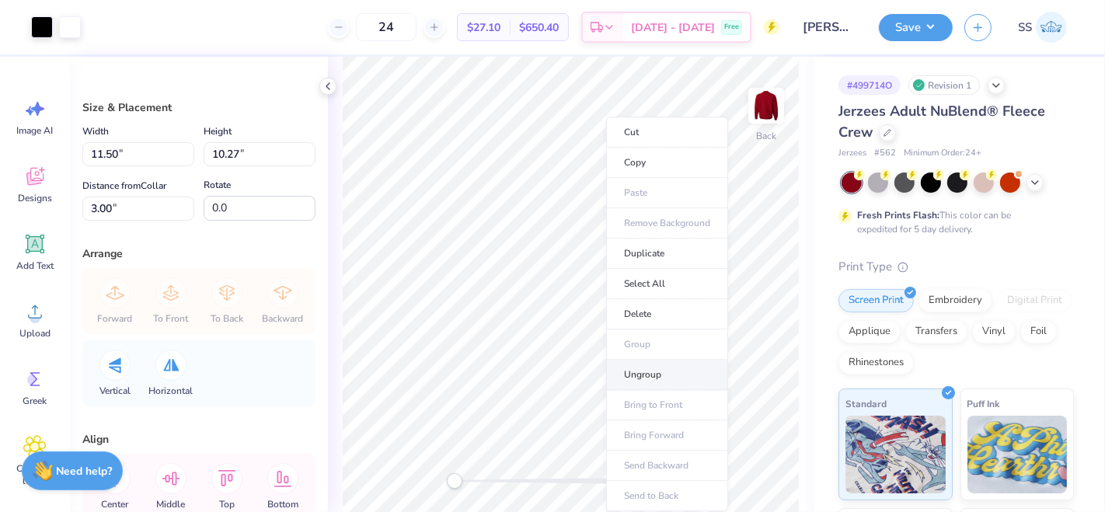
click at [641, 376] on li "Ungroup" at bounding box center [667, 375] width 122 height 30
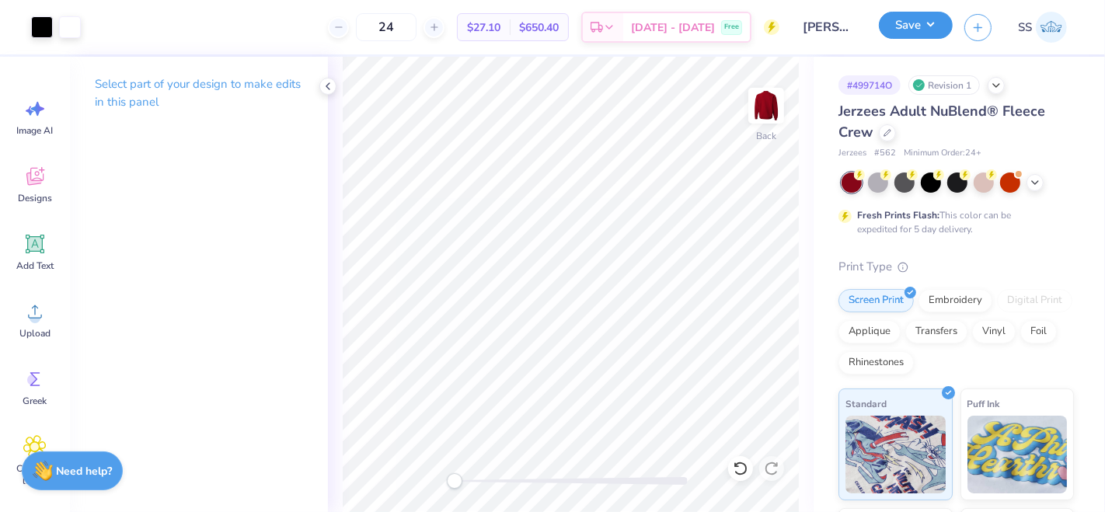
click at [914, 23] on button "Save" at bounding box center [916, 25] width 74 height 27
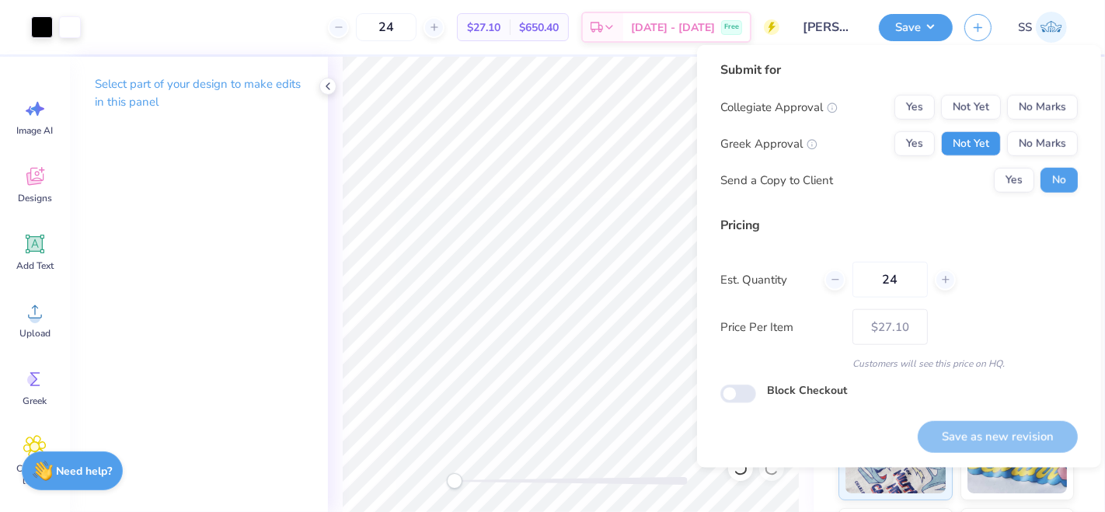
click at [986, 136] on button "Not Yet" at bounding box center [971, 143] width 60 height 25
click at [1031, 110] on button "No Marks" at bounding box center [1042, 107] width 71 height 25
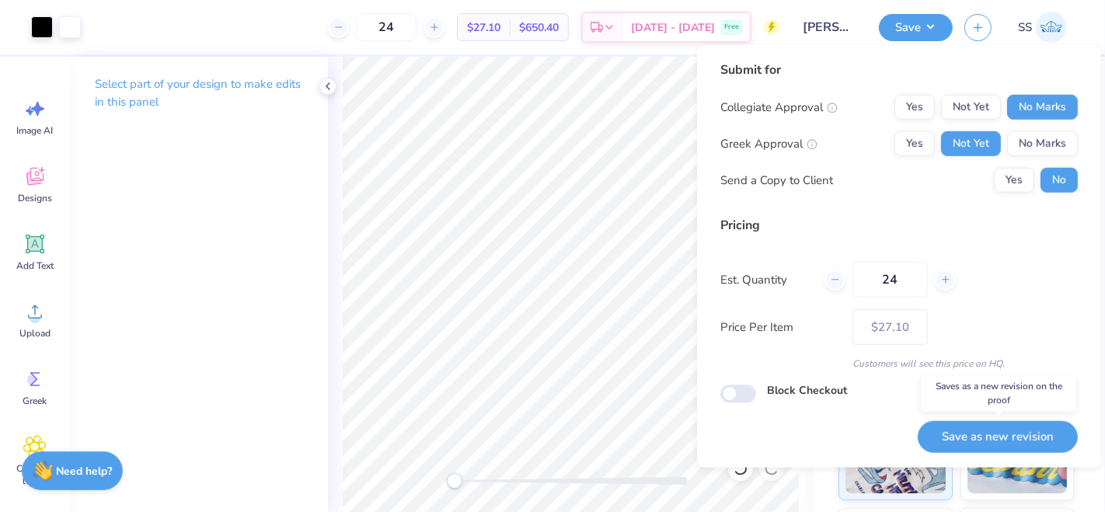
click at [981, 442] on button "Save as new revision" at bounding box center [998, 437] width 160 height 32
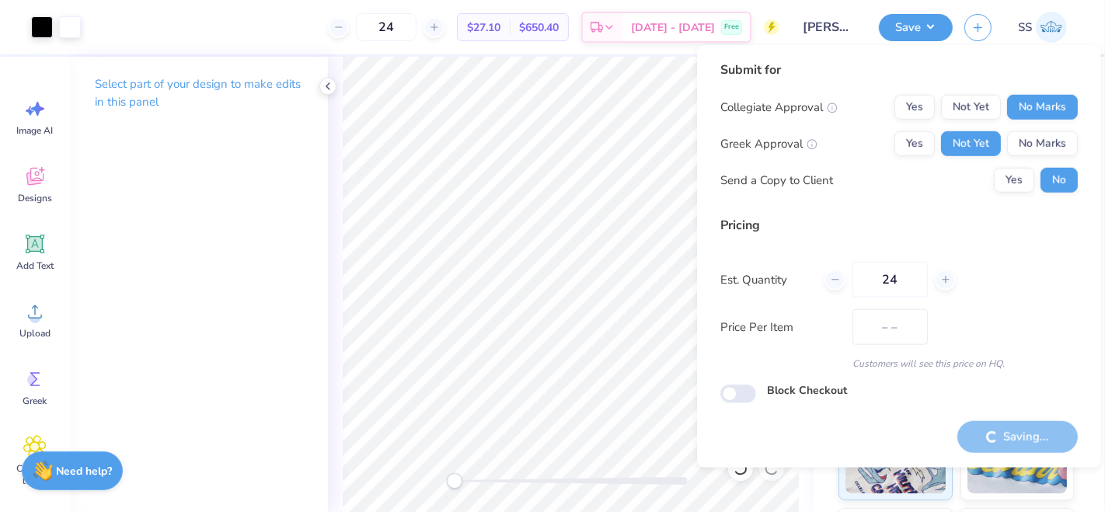
type input "$27.10"
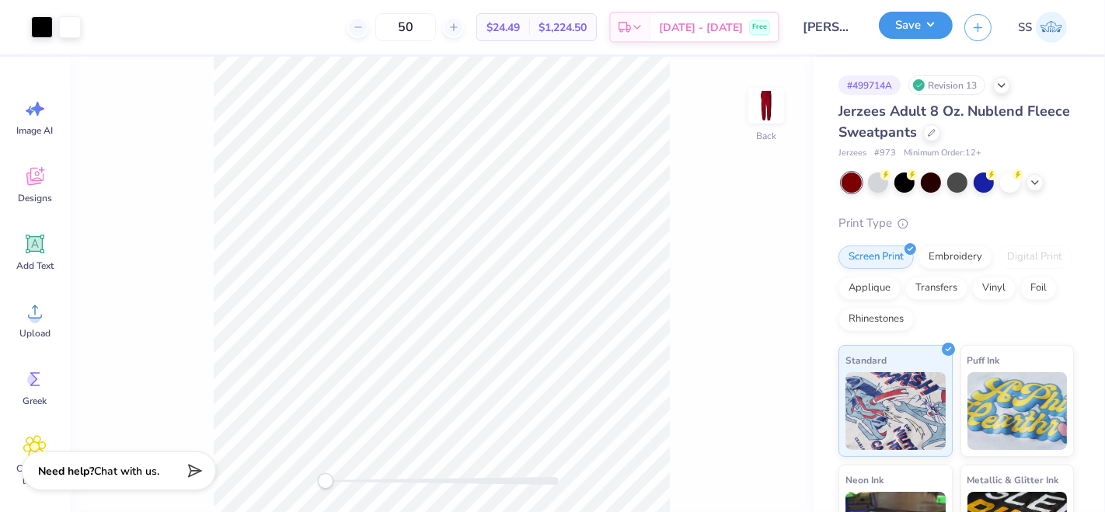
click at [913, 23] on button "Save" at bounding box center [916, 25] width 74 height 27
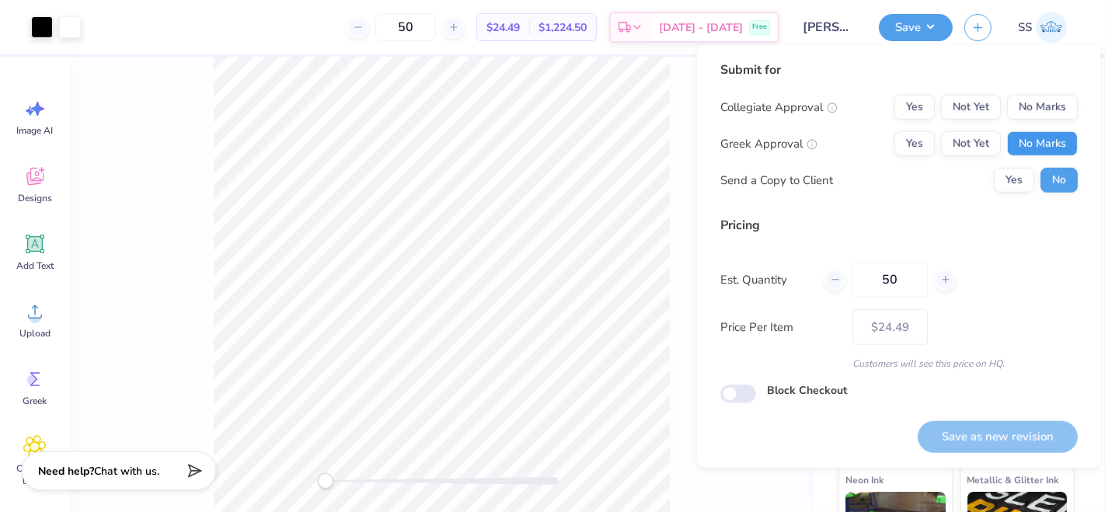
click at [1056, 141] on button "No Marks" at bounding box center [1042, 143] width 71 height 25
click at [975, 141] on button "Not Yet" at bounding box center [971, 143] width 60 height 25
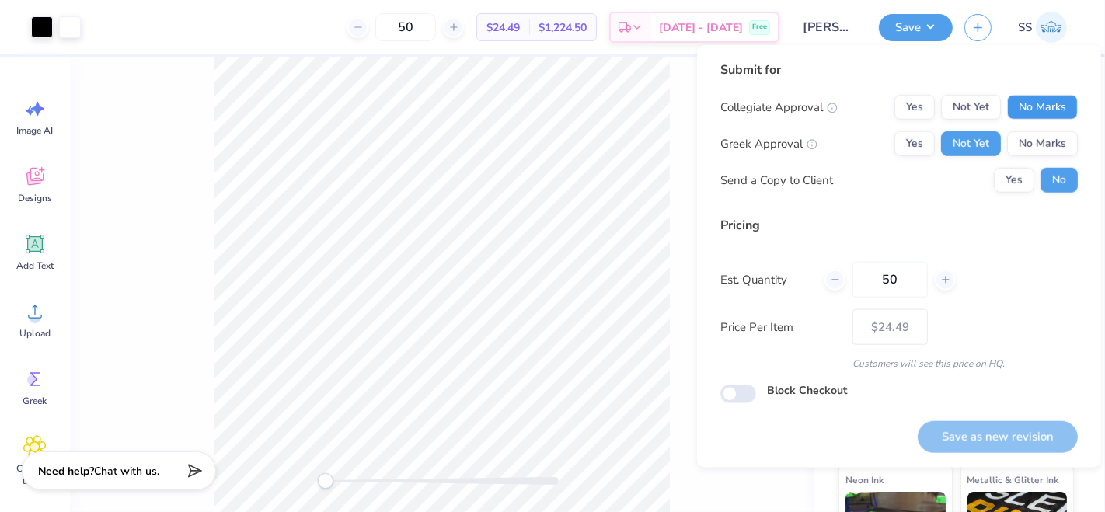
click at [1057, 109] on button "No Marks" at bounding box center [1042, 107] width 71 height 25
click at [1004, 428] on button "Save as new revision" at bounding box center [998, 437] width 160 height 32
type input "$24.49"
